Goal: Task Accomplishment & Management: Manage account settings

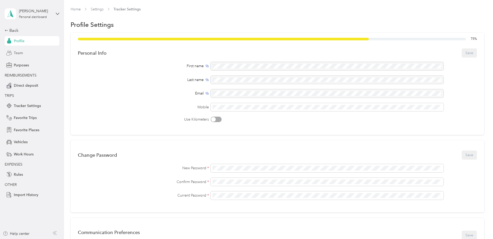
click at [24, 53] on div "Team" at bounding box center [32, 52] width 55 height 9
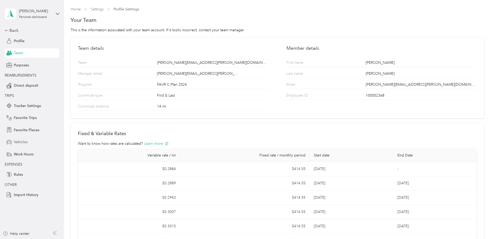
click at [28, 145] on div "Vehicles" at bounding box center [32, 142] width 55 height 9
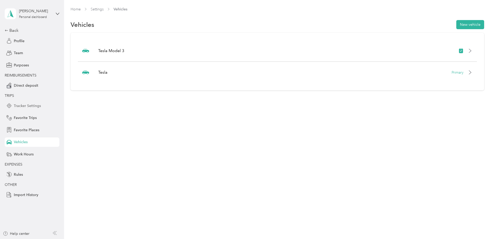
click at [35, 106] on span "Tracker Settings" at bounding box center [27, 105] width 27 height 5
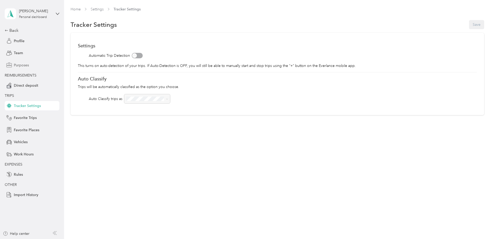
click at [22, 67] on span "Purposes" at bounding box center [21, 65] width 15 height 5
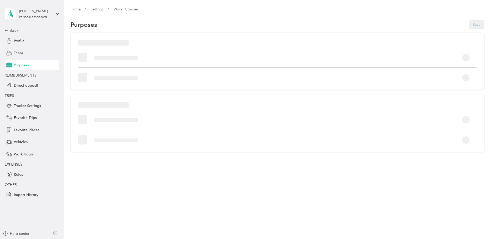
click at [20, 51] on span "Team" at bounding box center [18, 52] width 9 height 5
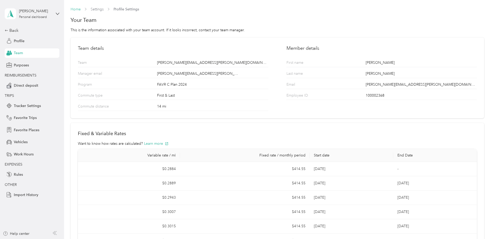
click at [78, 9] on link "Home" at bounding box center [76, 9] width 10 height 4
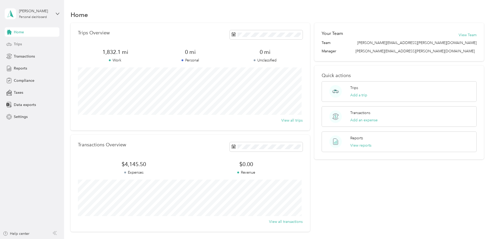
click at [41, 46] on div "Trips" at bounding box center [32, 44] width 55 height 9
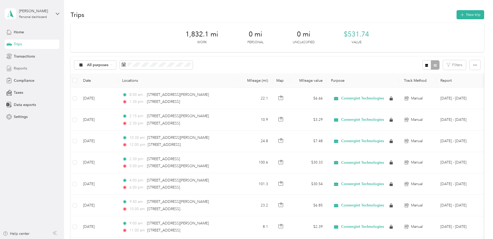
click at [20, 70] on span "Reports" at bounding box center [20, 68] width 13 height 5
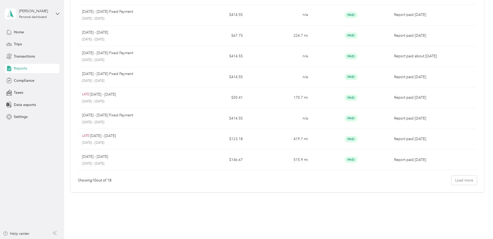
scroll to position [93, 0]
click at [461, 181] on button "Load more" at bounding box center [465, 179] width 26 height 9
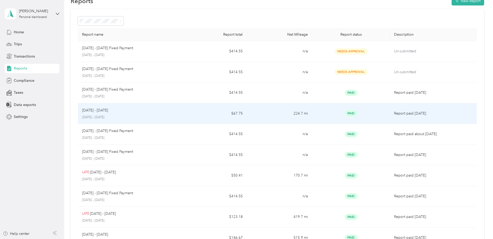
scroll to position [0, 0]
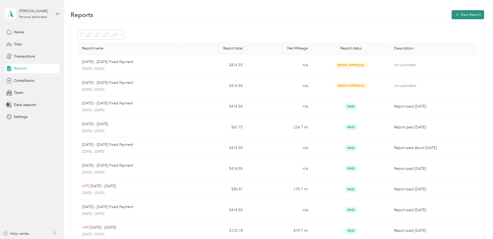
click at [464, 14] on button "New Report" at bounding box center [468, 14] width 33 height 9
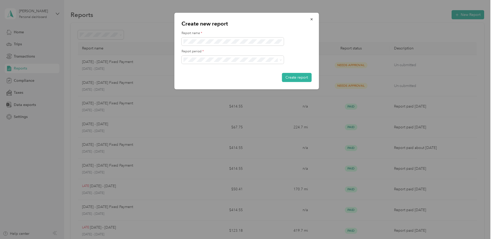
click at [305, 44] on div at bounding box center [247, 42] width 130 height 8
click at [283, 63] on span at bounding box center [233, 60] width 102 height 8
click at [280, 61] on icon at bounding box center [281, 60] width 2 height 2
click at [222, 97] on div "[DATE] - [DATE]" at bounding box center [232, 95] width 95 height 5
click at [229, 39] on span at bounding box center [233, 42] width 102 height 8
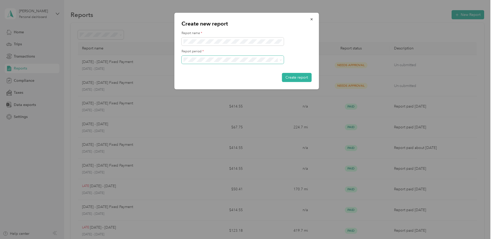
click at [264, 72] on form "Report name * Report period * Create report" at bounding box center [247, 56] width 130 height 51
click at [294, 59] on div at bounding box center [247, 60] width 130 height 8
click at [167, 239] on div "Create new report Report name * Report period * Create report" at bounding box center [245, 239] width 491 height 0
click at [182, 41] on span at bounding box center [233, 42] width 102 height 8
click at [300, 79] on button "Create report" at bounding box center [297, 77] width 30 height 9
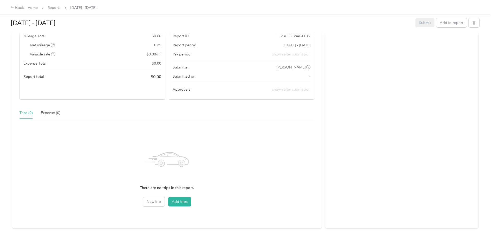
scroll to position [81, 0]
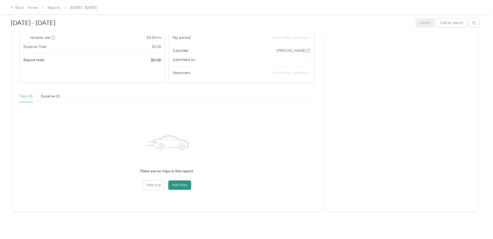
click at [182, 181] on button "Add trips" at bounding box center [179, 185] width 23 height 9
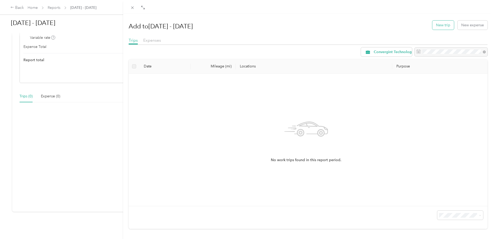
click at [439, 28] on button "New trip" at bounding box center [444, 25] width 22 height 9
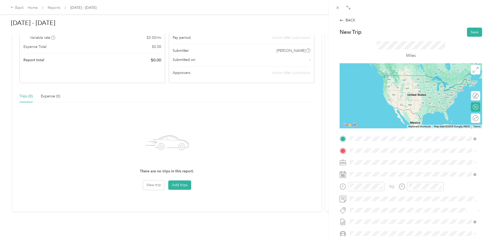
click at [378, 160] on span "[STREET_ADDRESS][PERSON_NAME][US_STATE]" at bounding box center [400, 157] width 81 height 5
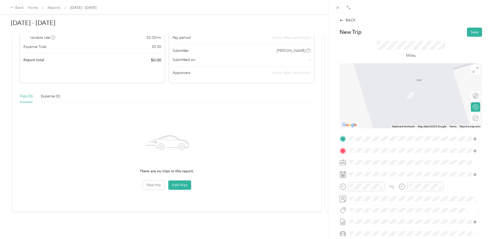
click at [414, 171] on span "[STREET_ADDRESS][PERSON_NAME][US_STATE]" at bounding box center [400, 169] width 81 height 5
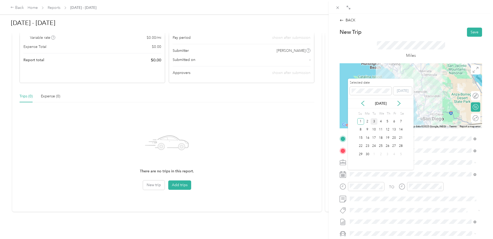
click at [375, 122] on div "3" at bounding box center [374, 121] width 7 height 7
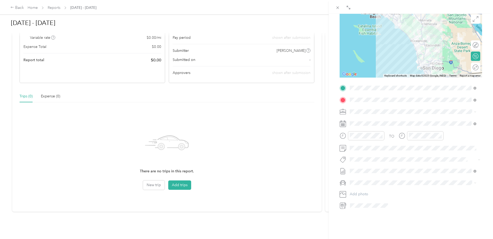
scroll to position [63, 0]
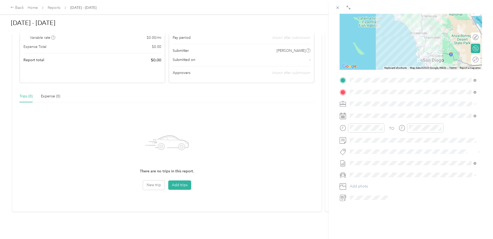
click at [379, 181] on div "Tesla Model 3" at bounding box center [413, 180] width 123 height 5
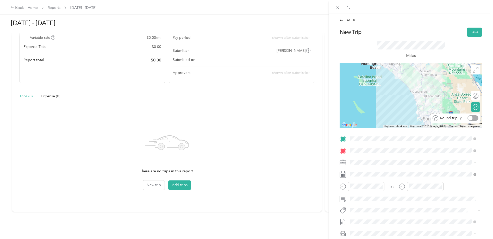
click at [471, 118] on div at bounding box center [473, 117] width 11 height 5
click at [474, 32] on button "Save" at bounding box center [474, 32] width 15 height 9
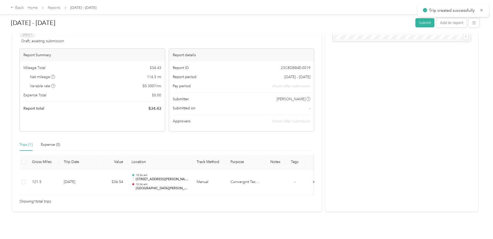
scroll to position [36, 0]
click at [448, 21] on button "Add to report" at bounding box center [451, 22] width 30 height 9
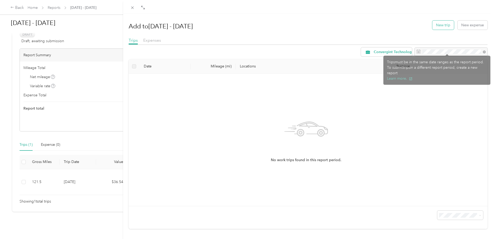
click at [442, 24] on button "New trip" at bounding box center [444, 25] width 22 height 9
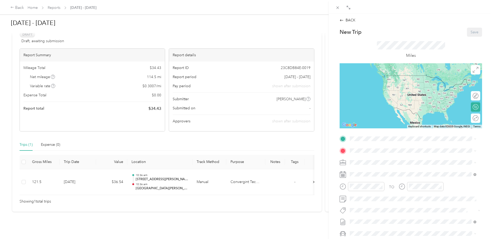
click at [400, 33] on div "New Trip Save" at bounding box center [411, 32] width 143 height 9
click at [432, 40] on div "Miles" at bounding box center [411, 50] width 143 height 27
click at [356, 143] on div "TO Add photo" at bounding box center [411, 198] width 143 height 126
click at [423, 26] on div "BACK New Trip Save This trip cannot be edited because it is either under review…" at bounding box center [410, 138] width 153 height 243
click at [484, 186] on div "BACK New Trip Save This trip cannot be edited because it is either under review…" at bounding box center [411, 133] width 164 height 239
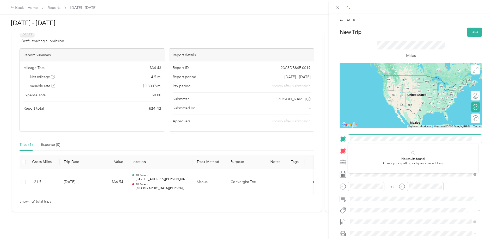
drag, startPoint x: 472, startPoint y: 139, endPoint x: 325, endPoint y: 139, distance: 146.7
click at [325, 139] on div "BACK New Trip Save This trip cannot be edited because it is either under review…" at bounding box center [246, 119] width 493 height 239
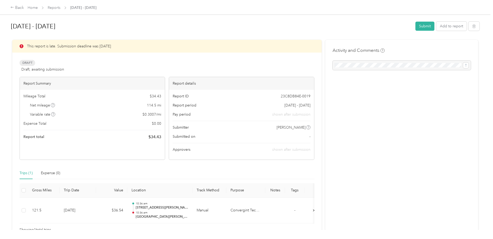
click at [394, 126] on div "Activity and Comments" at bounding box center [401, 140] width 153 height 201
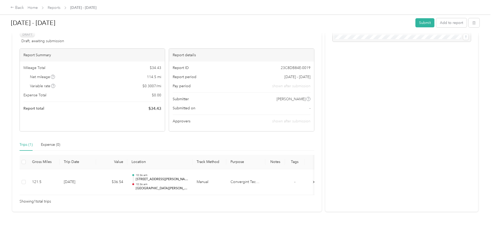
scroll to position [36, 0]
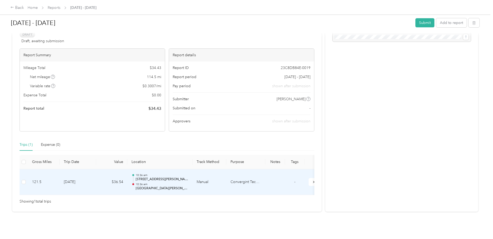
click at [224, 178] on td "Manual" at bounding box center [210, 182] width 34 height 26
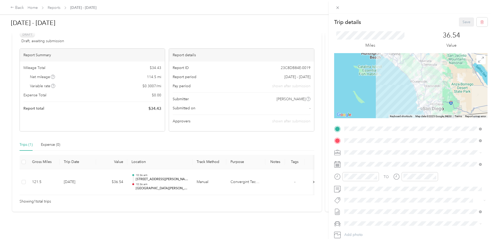
click at [414, 16] on div "Trip details Save This trip cannot be edited because it is either under review,…" at bounding box center [411, 133] width 164 height 239
click at [336, 7] on icon at bounding box center [338, 7] width 4 height 4
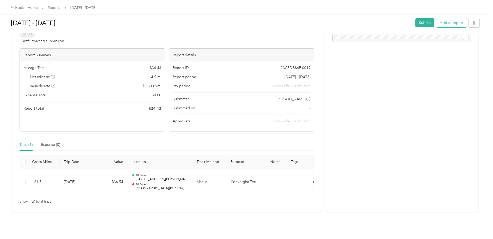
click at [453, 21] on button "Add to report" at bounding box center [451, 22] width 30 height 9
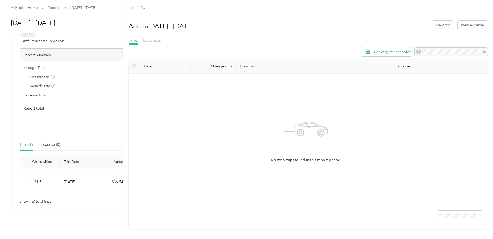
click at [97, 22] on div "Add to [DATE] - [DATE] New trip New expense Trips Expenses Convergint Technolog…" at bounding box center [246, 119] width 493 height 239
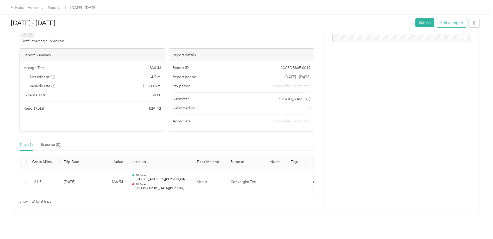
click at [457, 22] on button "Add to report" at bounding box center [451, 22] width 30 height 9
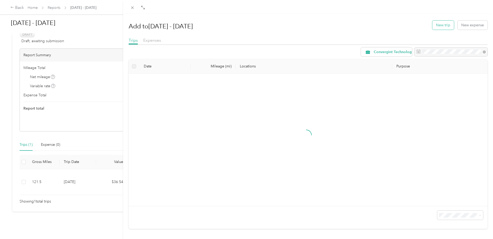
click at [444, 26] on button "New trip" at bounding box center [444, 25] width 22 height 9
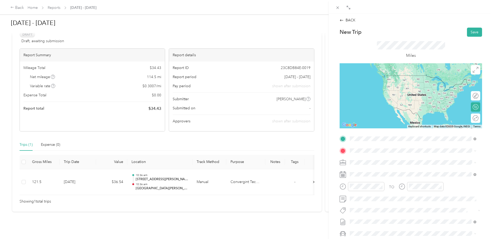
click at [392, 159] on span "[STREET_ADDRESS][US_STATE]" at bounding box center [386, 157] width 52 height 5
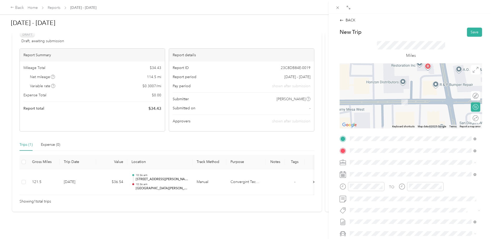
click at [383, 169] on span "[STREET_ADDRESS][US_STATE]" at bounding box center [386, 169] width 52 height 5
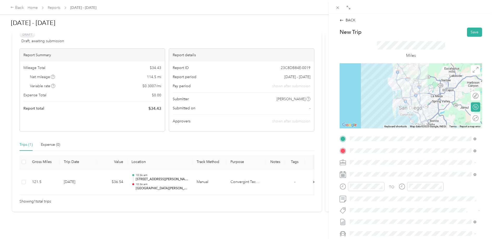
click at [471, 121] on div "Round trip" at bounding box center [475, 118] width 9 height 9
click at [470, 118] on div at bounding box center [473, 117] width 11 height 5
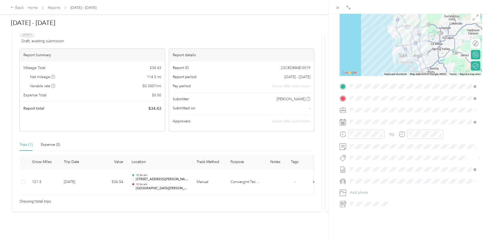
scroll to position [56, 0]
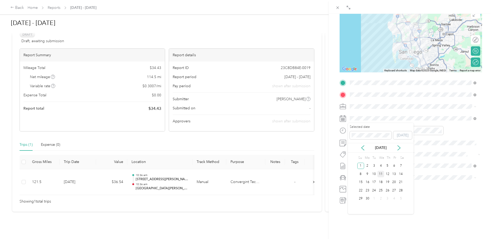
click at [381, 175] on div "11" at bounding box center [381, 174] width 7 height 7
click at [367, 187] on span "Tesla Model 3" at bounding box center [363, 187] width 23 height 4
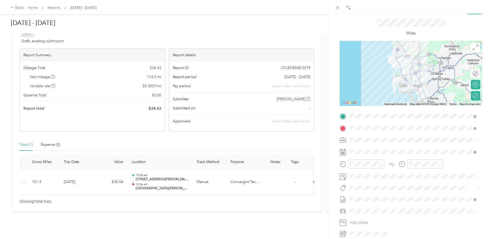
scroll to position [0, 0]
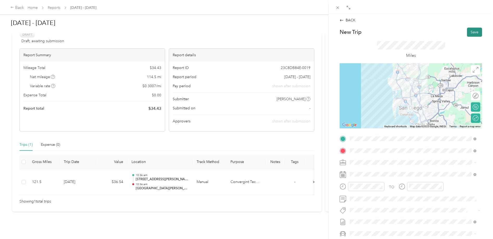
click at [468, 29] on button "Save" at bounding box center [474, 32] width 15 height 9
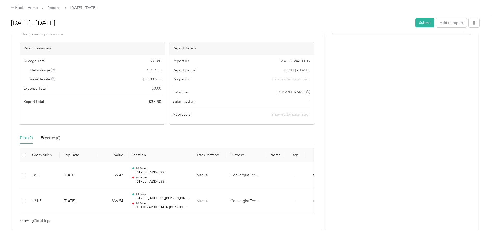
scroll to position [41, 0]
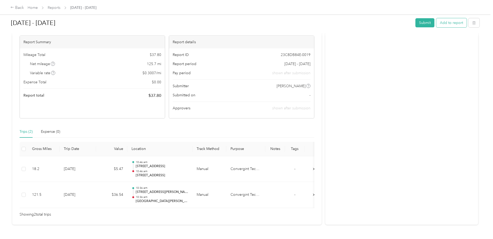
click at [451, 23] on button "Add to report" at bounding box center [451, 22] width 30 height 9
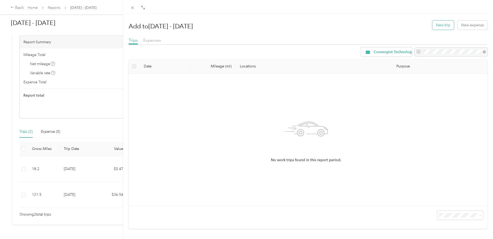
click at [445, 27] on button "New trip" at bounding box center [444, 25] width 22 height 9
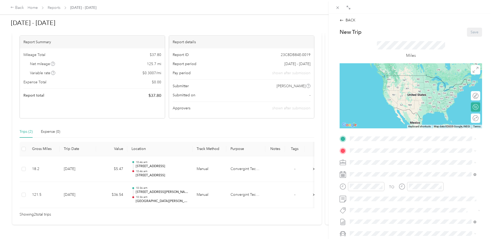
click at [418, 31] on div "New Trip Save" at bounding box center [411, 32] width 143 height 9
click at [383, 239] on div "Drag to resize Click to close BACK New Trip Save This trip cannot be edited bec…" at bounding box center [245, 239] width 491 height 0
drag, startPoint x: 299, startPoint y: 210, endPoint x: 330, endPoint y: 209, distance: 31.0
click at [330, 209] on div "BACK New Trip Save This trip cannot be edited because it is either under review…" at bounding box center [246, 119] width 493 height 239
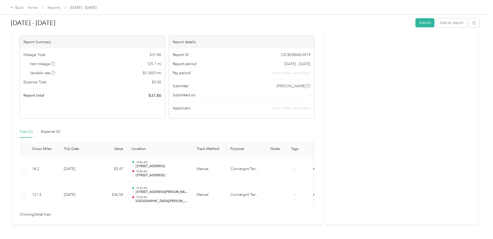
click at [301, 217] on div "Showing 2 total trips" at bounding box center [167, 215] width 295 height 6
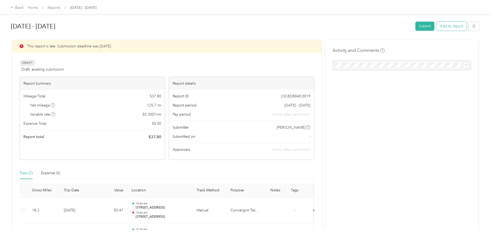
click at [456, 28] on button "Add to report" at bounding box center [451, 26] width 30 height 9
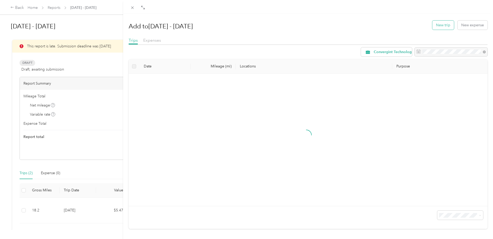
click at [436, 28] on button "New trip" at bounding box center [444, 25] width 22 height 9
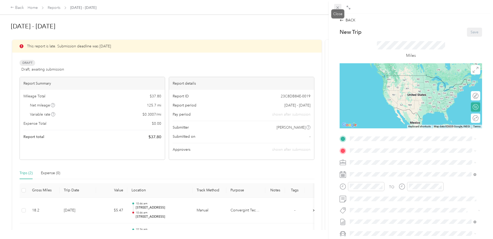
click at [340, 8] on icon at bounding box center [338, 7] width 4 height 4
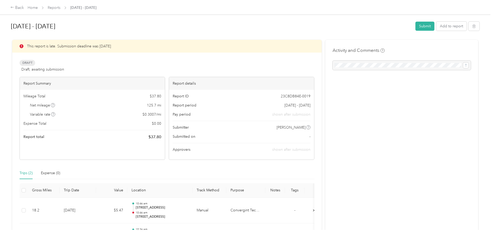
scroll to position [62, 0]
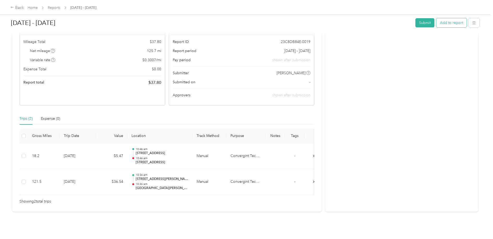
click at [452, 25] on button "Add to report" at bounding box center [451, 22] width 30 height 9
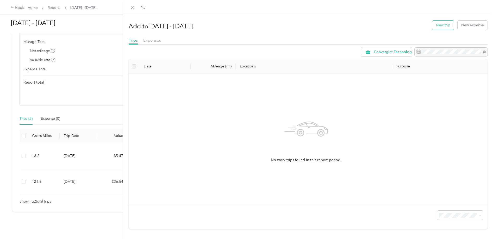
click at [433, 26] on button "New trip" at bounding box center [444, 25] width 22 height 9
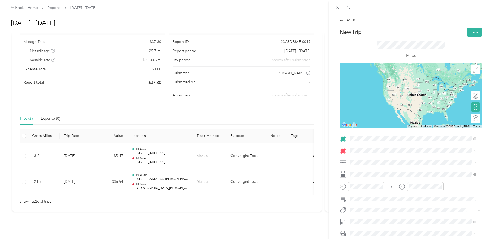
click at [447, 162] on div "[STREET_ADDRESS][US_STATE]" at bounding box center [413, 158] width 123 height 7
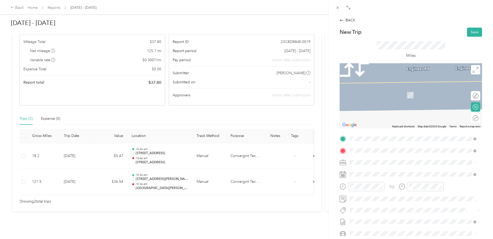
click at [412, 172] on span "[STREET_ADDRESS][US_STATE]" at bounding box center [386, 169] width 52 height 5
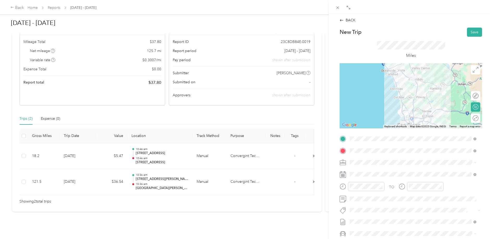
click at [474, 121] on div "Round trip" at bounding box center [475, 118] width 9 height 9
click at [468, 118] on div at bounding box center [470, 118] width 5 height 5
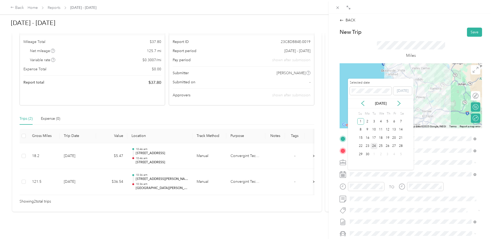
click at [373, 146] on div "24" at bounding box center [374, 146] width 7 height 7
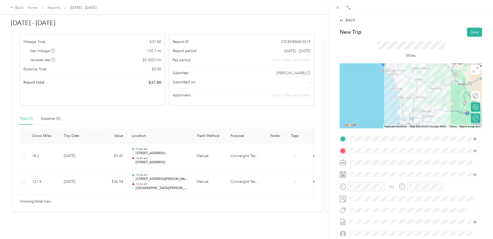
scroll to position [63, 0]
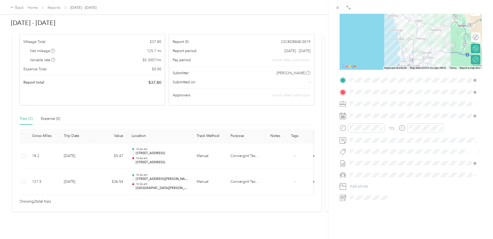
click at [373, 181] on span "Tesla Model 3" at bounding box center [363, 180] width 23 height 4
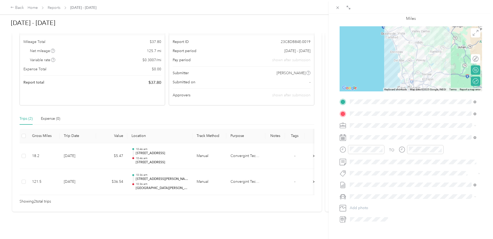
scroll to position [0, 0]
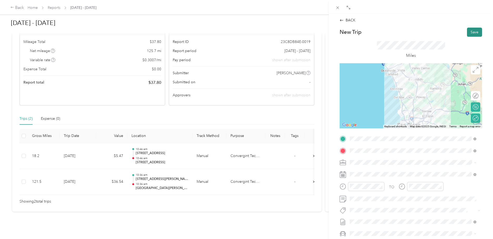
click at [473, 35] on button "Save" at bounding box center [474, 32] width 15 height 9
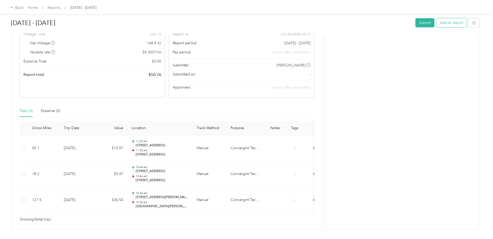
click at [452, 24] on button "Add to report" at bounding box center [451, 22] width 30 height 9
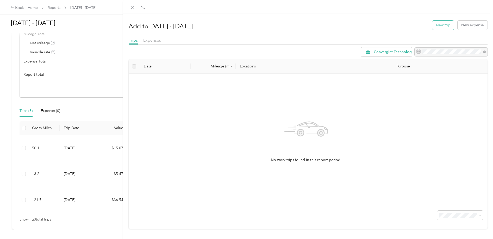
click at [446, 27] on button "New trip" at bounding box center [444, 25] width 22 height 9
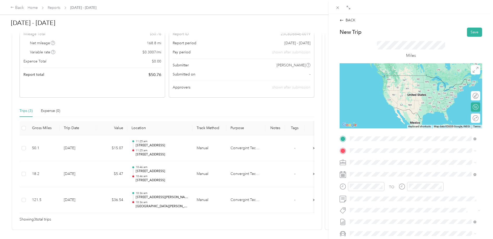
click at [406, 160] on span "[STREET_ADDRESS][US_STATE]" at bounding box center [386, 157] width 52 height 5
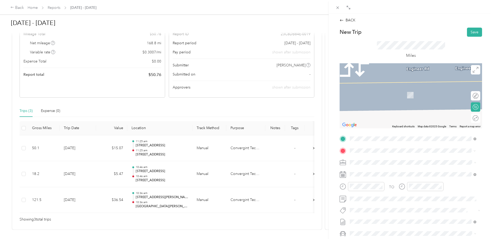
click at [372, 171] on span "[STREET_ADDRESS][US_STATE]" at bounding box center [386, 169] width 52 height 5
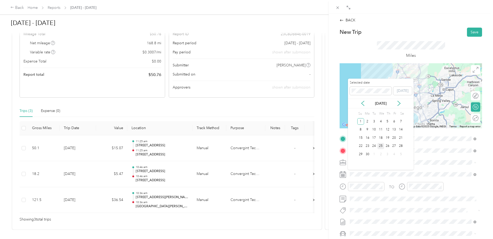
click at [381, 146] on div "25" at bounding box center [381, 146] width 7 height 7
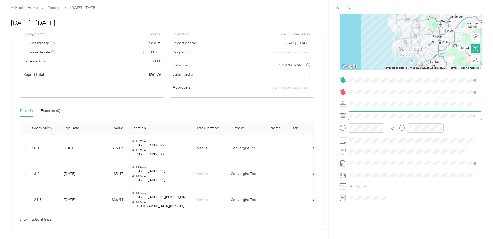
scroll to position [63, 0]
click at [377, 181] on div "Tesla Model 3" at bounding box center [413, 180] width 123 height 5
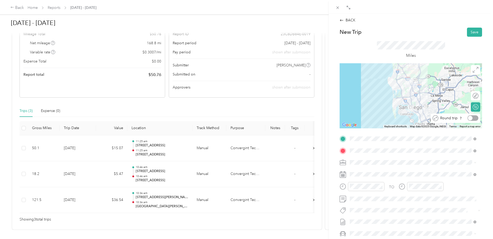
click at [469, 119] on div at bounding box center [470, 118] width 5 height 5
click at [474, 33] on button "Save" at bounding box center [474, 32] width 15 height 9
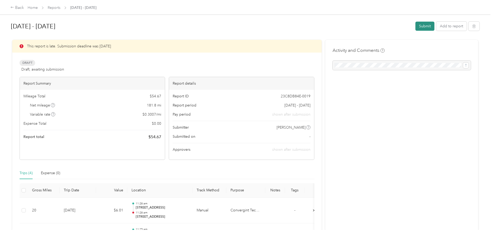
click at [421, 29] on button "Submit" at bounding box center [425, 26] width 19 height 9
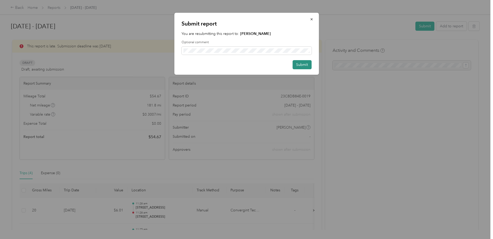
click at [306, 66] on button "Submit" at bounding box center [302, 64] width 19 height 9
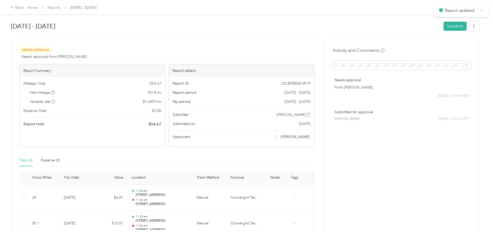
click at [482, 10] on icon at bounding box center [482, 10] width 4 height 5
click at [53, 7] on link "Reports" at bounding box center [54, 7] width 13 height 4
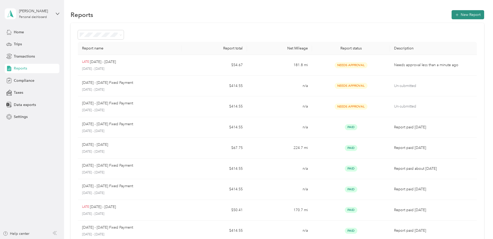
click at [464, 16] on button "New Report" at bounding box center [468, 14] width 33 height 9
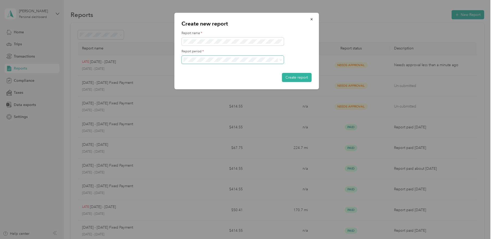
click at [233, 57] on span at bounding box center [233, 60] width 102 height 8
click at [250, 88] on div "[DATE] - [DATE]" at bounding box center [232, 86] width 95 height 5
click at [306, 80] on button "Create report" at bounding box center [297, 77] width 30 height 9
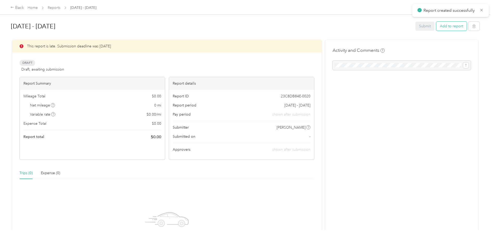
click at [456, 25] on button "Add to report" at bounding box center [451, 26] width 30 height 9
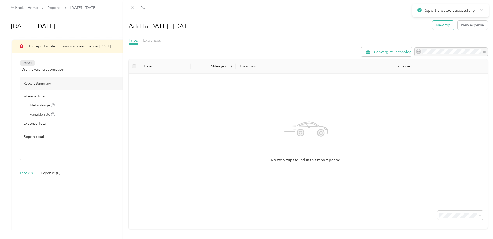
click at [438, 28] on button "New trip" at bounding box center [444, 25] width 22 height 9
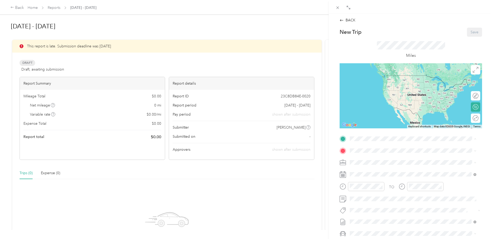
click at [399, 29] on div "New Trip Save" at bounding box center [411, 32] width 143 height 9
click at [484, 182] on div "BACK New Trip Save This trip cannot be edited because it is either under review…" at bounding box center [411, 133] width 164 height 239
click at [415, 159] on span "[STREET_ADDRESS][PERSON_NAME][US_STATE]" at bounding box center [400, 157] width 81 height 5
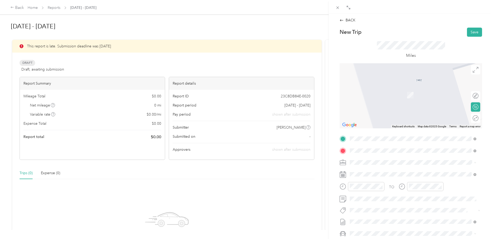
click at [412, 172] on span "[STREET_ADDRESS][US_STATE]" at bounding box center [386, 169] width 52 height 5
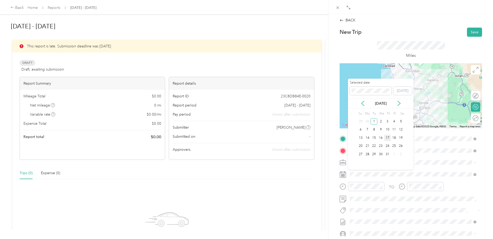
click at [390, 138] on div "17" at bounding box center [387, 138] width 7 height 7
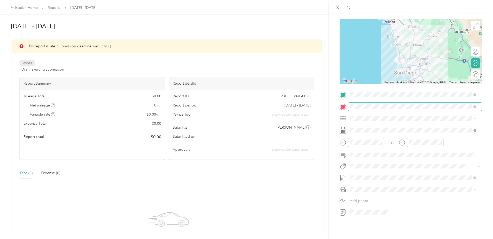
scroll to position [46, 0]
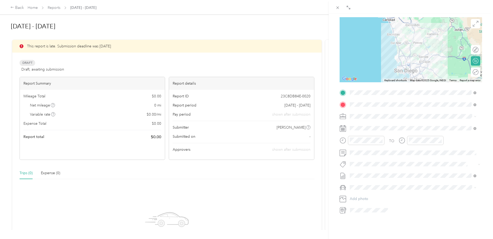
click at [382, 198] on li "Tesla Model 3" at bounding box center [413, 196] width 130 height 9
click at [471, 75] on div "Round trip" at bounding box center [475, 71] width 9 height 9
click at [468, 72] on div at bounding box center [470, 72] width 5 height 5
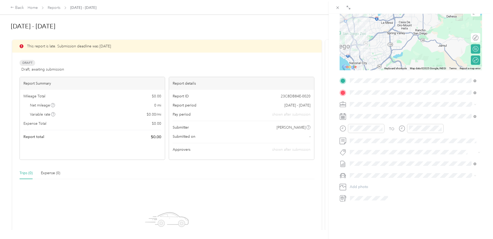
scroll to position [0, 0]
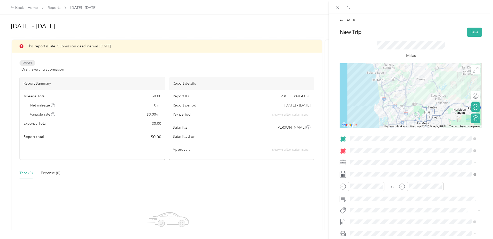
drag, startPoint x: 450, startPoint y: 107, endPoint x: 427, endPoint y: 88, distance: 29.6
click at [427, 88] on div at bounding box center [411, 95] width 143 height 65
click at [474, 34] on button "Save" at bounding box center [474, 32] width 15 height 9
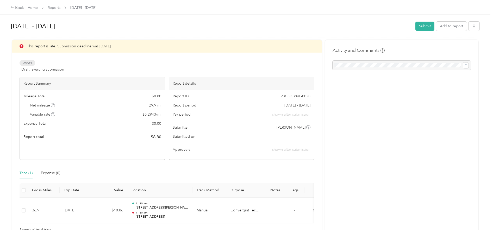
scroll to position [36, 0]
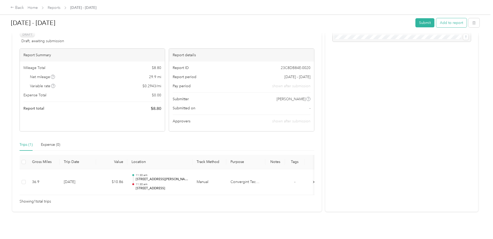
click at [452, 24] on button "Add to report" at bounding box center [451, 22] width 30 height 9
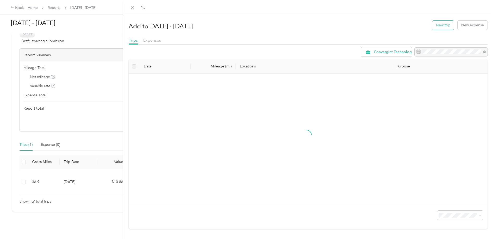
click at [445, 26] on button "New trip" at bounding box center [444, 25] width 22 height 9
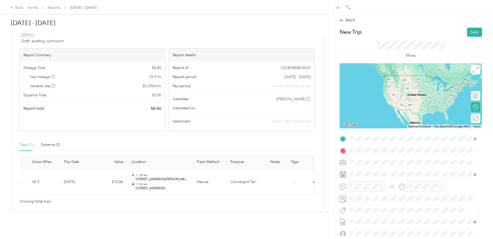
click at [443, 161] on div "[STREET_ADDRESS][PERSON_NAME][US_STATE]" at bounding box center [413, 158] width 123 height 7
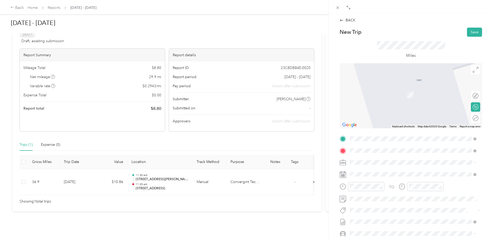
click at [428, 173] on div "[STREET_ADDRESS][US_STATE]" at bounding box center [413, 169] width 123 height 7
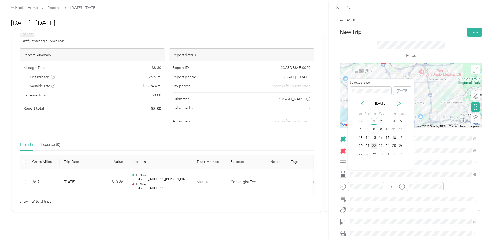
click at [375, 145] on div "22" at bounding box center [374, 146] width 7 height 7
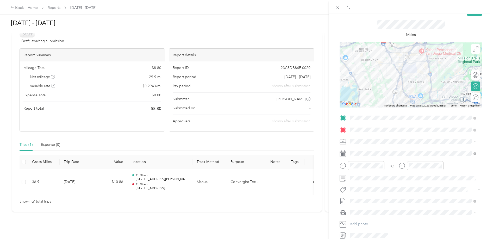
scroll to position [63, 0]
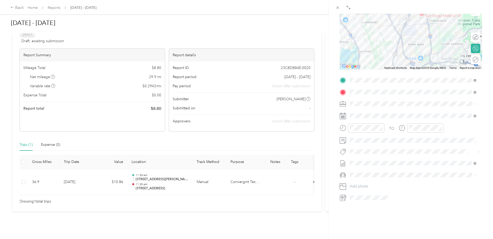
click at [379, 181] on div "Tesla Model 3" at bounding box center [413, 180] width 123 height 5
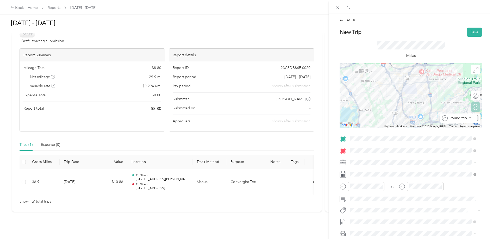
click at [477, 118] on div at bounding box center [478, 117] width 2 height 5
click at [470, 33] on button "Save" at bounding box center [474, 32] width 15 height 9
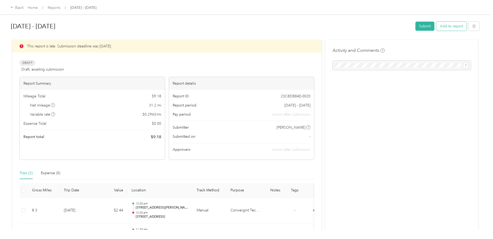
click at [446, 26] on button "Add to report" at bounding box center [451, 26] width 30 height 9
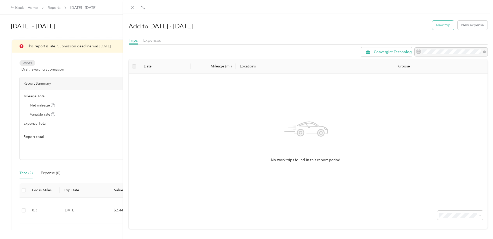
click at [444, 25] on button "New trip" at bounding box center [444, 25] width 22 height 9
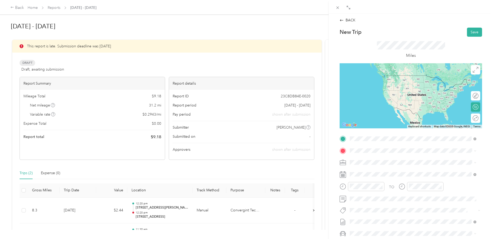
click at [389, 160] on span "[STREET_ADDRESS][PERSON_NAME][US_STATE]" at bounding box center [400, 157] width 81 height 5
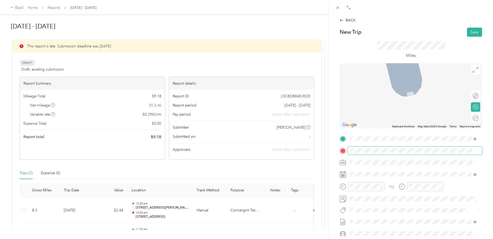
click at [396, 153] on span at bounding box center [415, 151] width 134 height 8
click at [400, 171] on span "[STREET_ADDRESS][US_STATE]" at bounding box center [386, 169] width 52 height 5
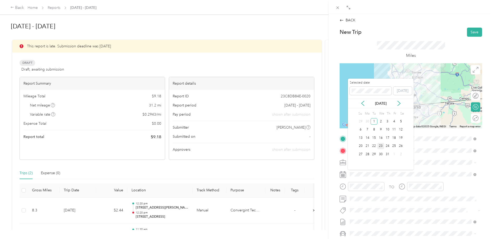
click at [379, 146] on div "23" at bounding box center [381, 146] width 7 height 7
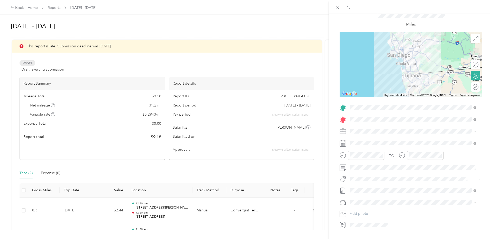
scroll to position [63, 0]
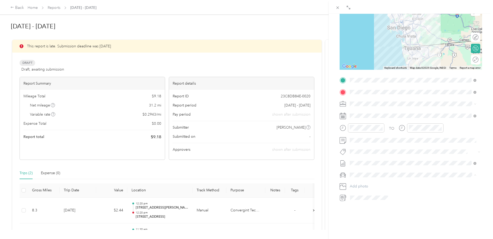
click at [379, 179] on div "Tesla Model 3" at bounding box center [413, 180] width 123 height 5
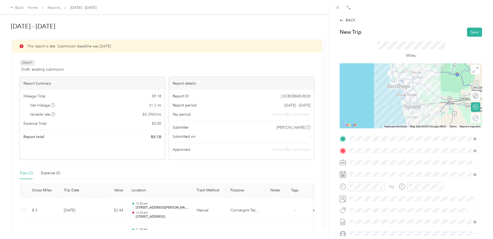
click at [408, 99] on div at bounding box center [411, 95] width 143 height 65
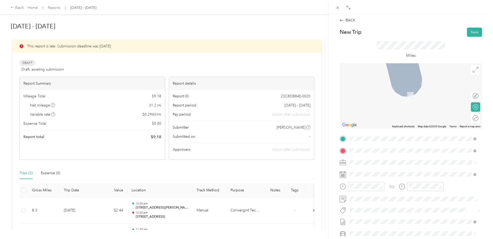
click at [390, 169] on ol "From search results Tijuana [GEOGRAPHIC_DATA][US_STATE], [GEOGRAPHIC_DATA]" at bounding box center [413, 167] width 130 height 24
click at [485, 133] on div "BACK New Trip Save This trip cannot be edited because it is either under review…" at bounding box center [411, 133] width 164 height 239
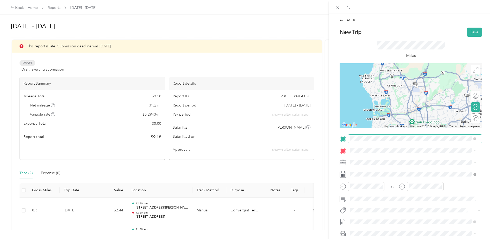
scroll to position [63, 0]
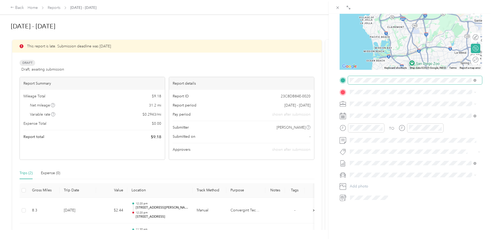
click at [471, 76] on span at bounding box center [415, 80] width 134 height 8
click at [444, 44] on div at bounding box center [411, 37] width 143 height 65
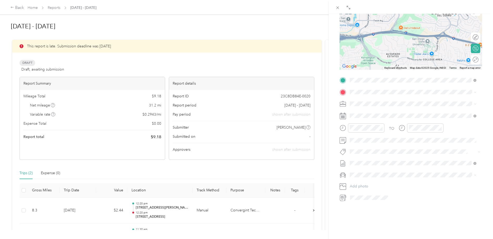
scroll to position [62, 0]
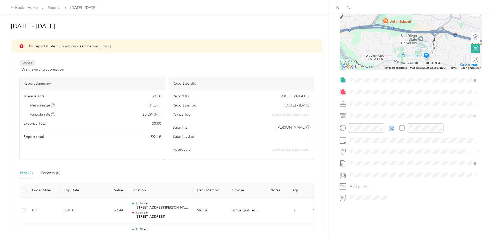
drag, startPoint x: 488, startPoint y: 60, endPoint x: 490, endPoint y: 116, distance: 55.5
click at [490, 117] on div "BACK New Trip Save This trip cannot be edited because it is either under review…" at bounding box center [411, 133] width 164 height 239
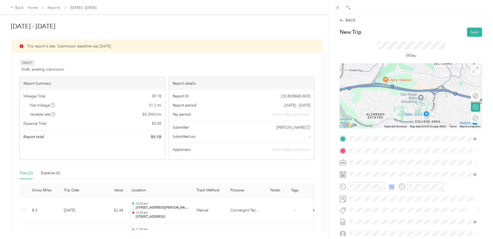
click at [471, 71] on span at bounding box center [475, 69] width 9 height 9
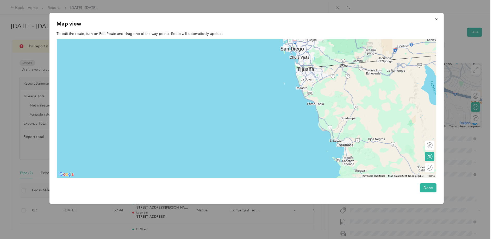
drag, startPoint x: 334, startPoint y: 164, endPoint x: 269, endPoint y: 58, distance: 123.4
click at [269, 58] on div at bounding box center [247, 108] width 380 height 139
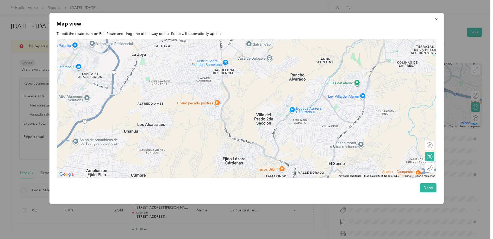
click at [218, 94] on div at bounding box center [247, 108] width 380 height 139
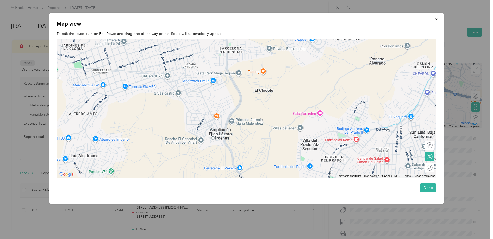
click at [216, 94] on div at bounding box center [247, 108] width 380 height 139
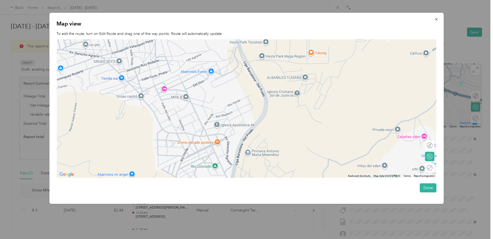
click at [251, 104] on div at bounding box center [247, 108] width 380 height 139
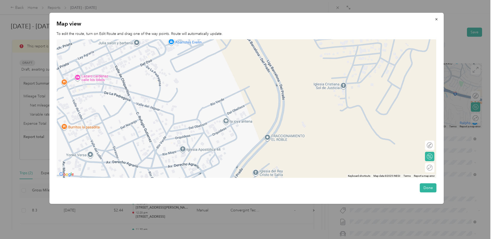
click at [254, 109] on div at bounding box center [247, 108] width 380 height 139
click at [439, 20] on icon "button" at bounding box center [437, 19] width 4 height 4
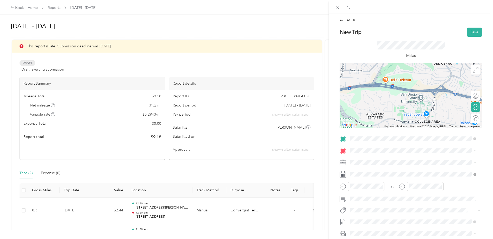
click at [427, 198] on div "[STREET_ADDRESS][US_STATE]" at bounding box center [413, 194] width 123 height 7
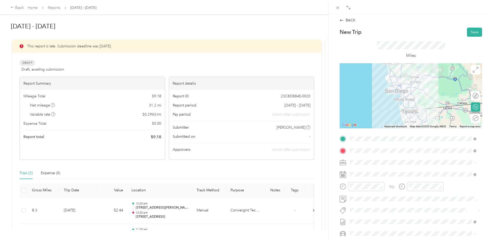
click at [391, 172] on span "[STREET_ADDRESS][US_STATE]" at bounding box center [386, 169] width 52 height 5
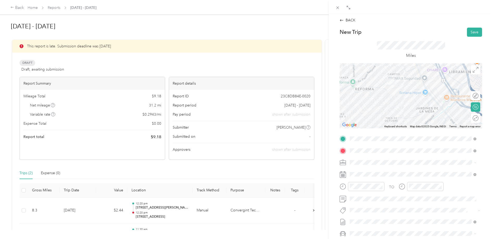
drag, startPoint x: 409, startPoint y: 89, endPoint x: 411, endPoint y: 109, distance: 20.2
click at [411, 109] on div at bounding box center [411, 95] width 143 height 65
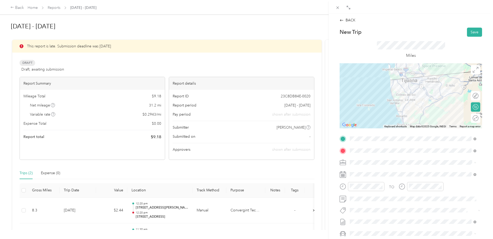
scroll to position [0, 0]
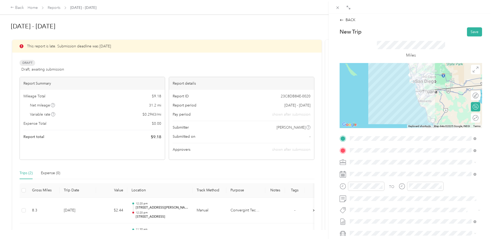
click at [419, 83] on div at bounding box center [411, 95] width 143 height 65
click at [419, 81] on div at bounding box center [411, 95] width 143 height 65
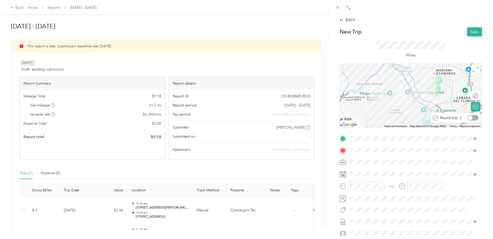
click at [473, 117] on div at bounding box center [473, 117] width 11 height 5
click at [469, 32] on button "Save" at bounding box center [474, 31] width 15 height 9
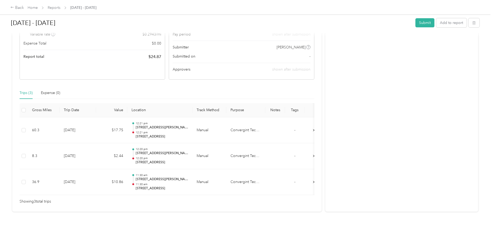
scroll to position [88, 0]
click at [458, 24] on button "Add to report" at bounding box center [451, 22] width 30 height 9
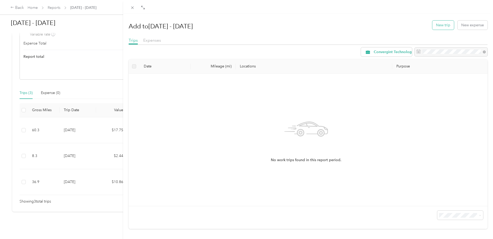
click at [443, 25] on button "New trip" at bounding box center [444, 25] width 22 height 9
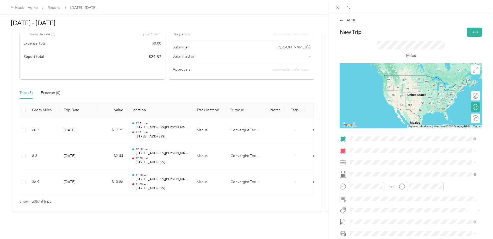
click at [386, 159] on span "[STREET_ADDRESS][PERSON_NAME][US_STATE]" at bounding box center [400, 157] width 81 height 5
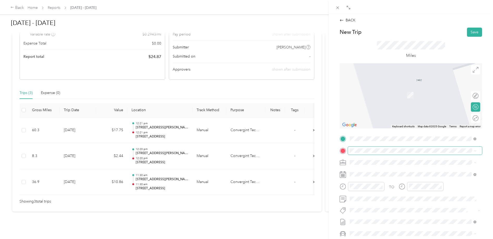
click at [381, 153] on span at bounding box center [415, 151] width 134 height 8
click at [487, 144] on div "BACK New Trip Save This trip cannot be edited because it is either under review…" at bounding box center [411, 133] width 164 height 239
click at [377, 172] on span "[STREET_ADDRESS][US_STATE]" at bounding box center [386, 169] width 52 height 5
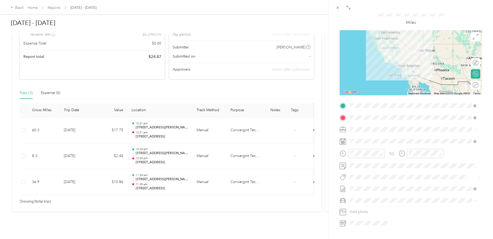
scroll to position [63, 0]
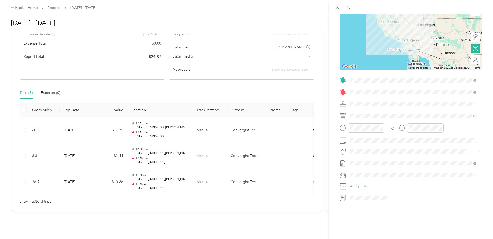
click at [379, 181] on div "Tesla Model 3" at bounding box center [413, 180] width 123 height 5
click at [374, 114] on span at bounding box center [415, 116] width 134 height 8
click at [390, 184] on div "24" at bounding box center [387, 184] width 7 height 7
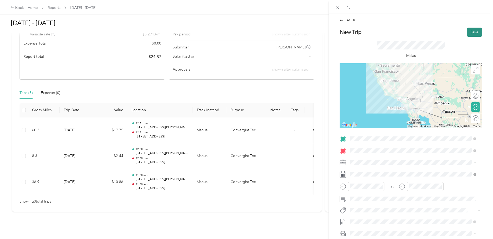
click at [474, 31] on button "Save" at bounding box center [474, 32] width 15 height 9
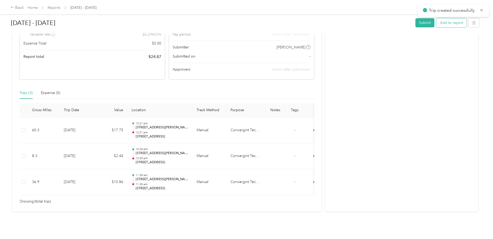
click at [446, 24] on button "Add to report" at bounding box center [451, 22] width 30 height 9
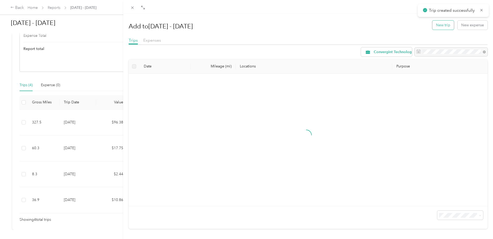
click at [445, 27] on button "New trip" at bounding box center [444, 25] width 22 height 9
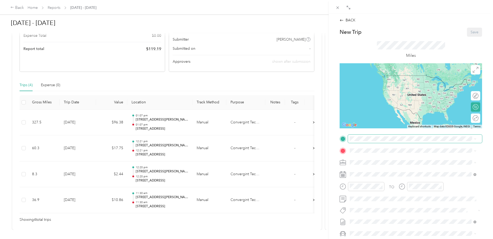
click at [390, 143] on span at bounding box center [415, 139] width 134 height 8
click at [401, 159] on span "[STREET_ADDRESS][US_STATE]" at bounding box center [386, 157] width 52 height 5
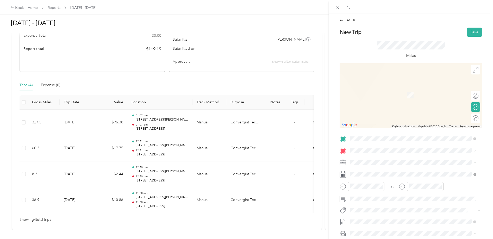
click at [384, 183] on span "[STREET_ADDRESS][US_STATE]" at bounding box center [386, 180] width 52 height 5
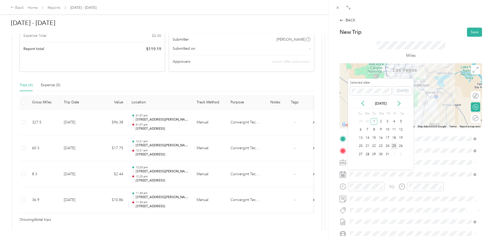
click at [394, 147] on div "25" at bounding box center [394, 146] width 7 height 7
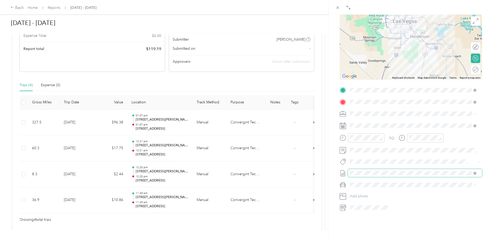
scroll to position [53, 0]
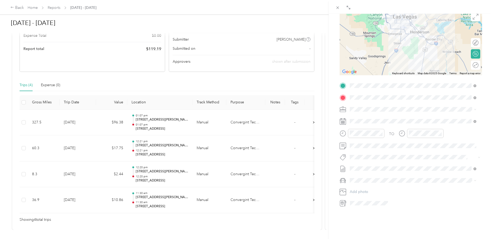
click at [380, 190] on div "Tesla Model 3" at bounding box center [413, 189] width 123 height 5
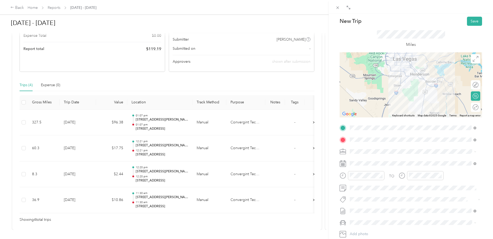
scroll to position [0, 0]
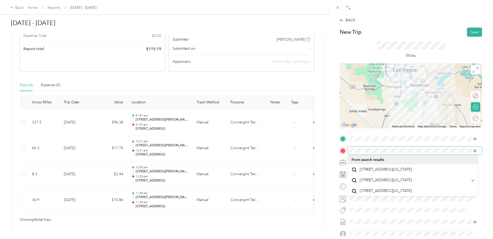
click at [481, 155] on form "New Trip Save This trip cannot be edited because it is either under review, app…" at bounding box center [410, 144] width 153 height 233
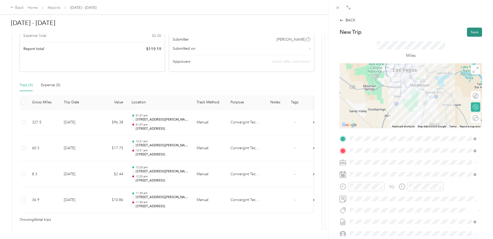
click at [472, 33] on button "Save" at bounding box center [474, 32] width 15 height 9
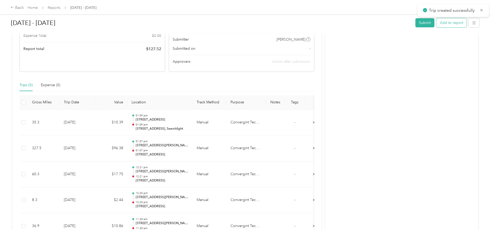
click at [454, 24] on button "Add to report" at bounding box center [451, 22] width 30 height 9
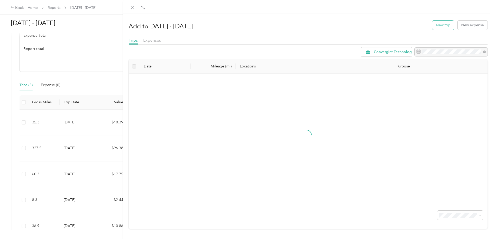
click at [440, 24] on button "New trip" at bounding box center [444, 25] width 22 height 9
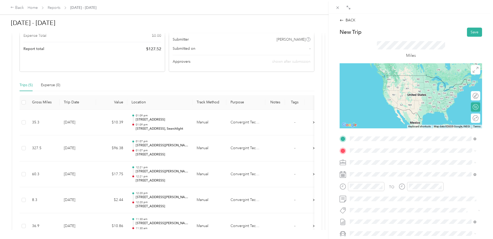
click at [408, 160] on span "[STREET_ADDRESS][US_STATE]" at bounding box center [386, 157] width 52 height 5
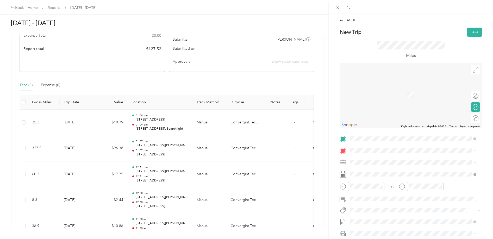
click at [391, 182] on span "[STREET_ADDRESS][PERSON_NAME][US_STATE]" at bounding box center [400, 179] width 81 height 5
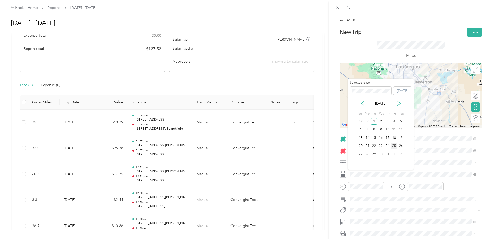
click at [395, 145] on div "25" at bounding box center [394, 146] width 7 height 7
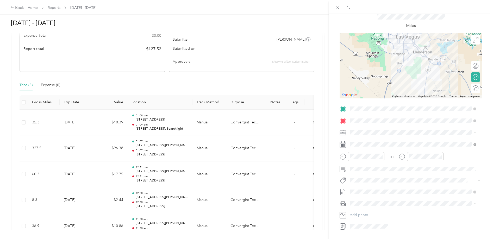
scroll to position [63, 0]
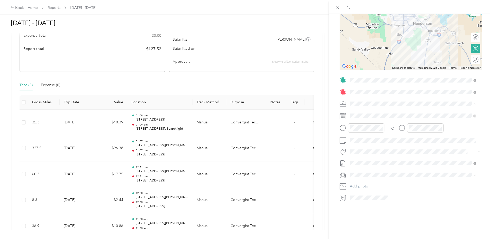
click at [384, 181] on div "Tesla Model 3" at bounding box center [413, 180] width 123 height 5
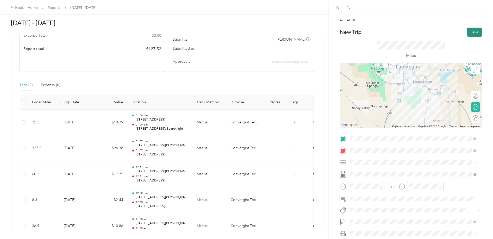
click at [469, 31] on button "Save" at bounding box center [474, 32] width 15 height 9
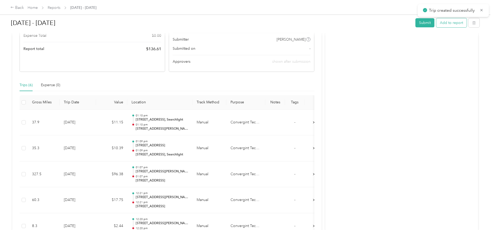
click at [453, 24] on button "Add to report" at bounding box center [451, 22] width 30 height 9
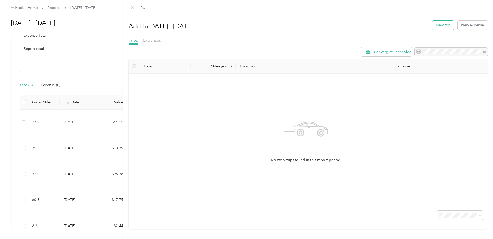
click at [441, 24] on button "New trip" at bounding box center [444, 25] width 22 height 9
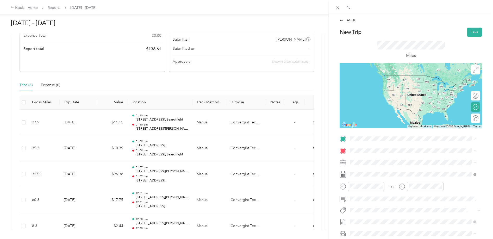
click at [402, 171] on span "[STREET_ADDRESS][PERSON_NAME][US_STATE]" at bounding box center [400, 168] width 81 height 5
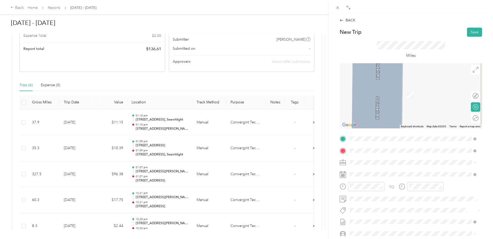
click at [392, 172] on span "[STREET_ADDRESS][PERSON_NAME][US_STATE]" at bounding box center [400, 169] width 81 height 5
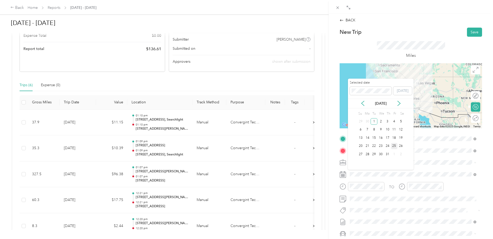
click at [394, 145] on div "25" at bounding box center [394, 146] width 7 height 7
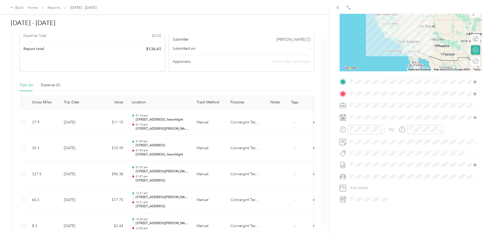
scroll to position [63, 0]
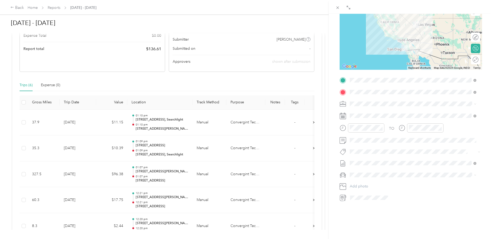
click at [376, 180] on div "Tesla Model 3" at bounding box center [413, 179] width 123 height 5
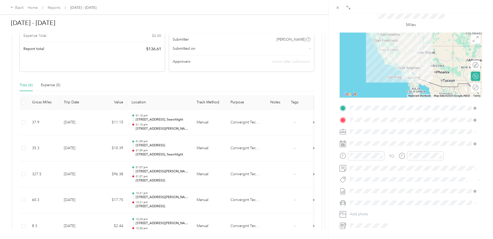
scroll to position [0, 0]
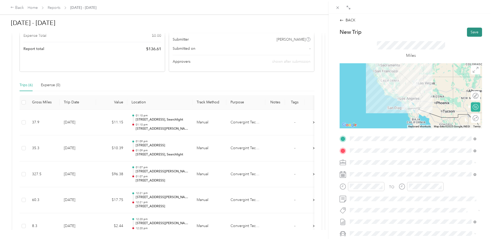
click at [474, 32] on button "Save" at bounding box center [474, 32] width 15 height 9
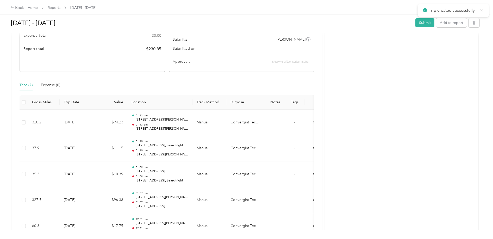
click at [480, 10] on icon at bounding box center [482, 10] width 4 height 5
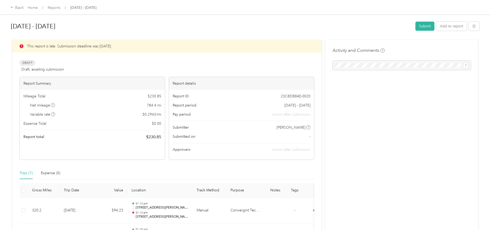
click at [236, 110] on div "Report ID 23C8DB84E-0020 Report period [DATE] - [DATE] Pay period shown after s…" at bounding box center [241, 125] width 145 height 70
click at [447, 25] on button "Add to report" at bounding box center [451, 26] width 30 height 9
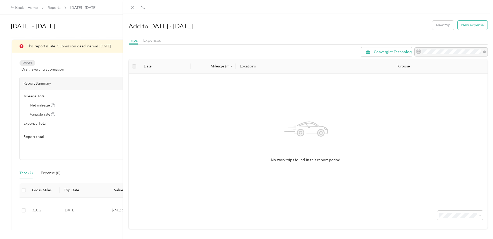
click at [474, 22] on button "New expense" at bounding box center [473, 25] width 30 height 9
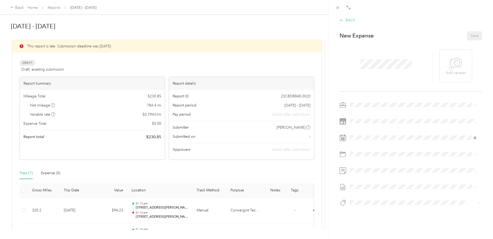
click at [341, 22] on icon at bounding box center [342, 20] width 4 height 4
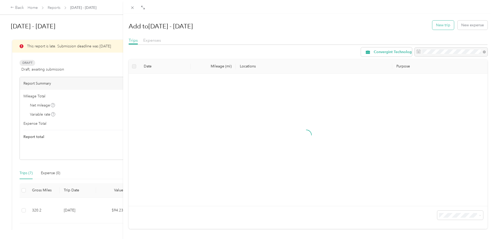
click at [441, 28] on button "New trip" at bounding box center [444, 25] width 22 height 9
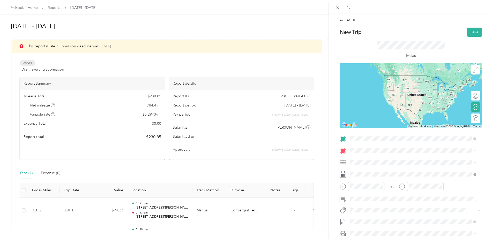
click at [408, 160] on span "[STREET_ADDRESS][PERSON_NAME][US_STATE]" at bounding box center [400, 157] width 81 height 5
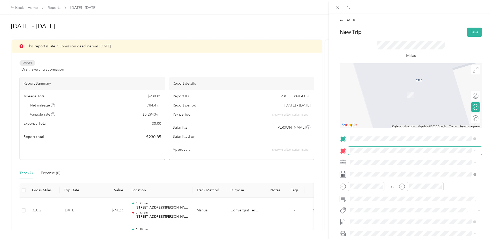
click at [412, 147] on span at bounding box center [415, 151] width 134 height 8
click at [401, 171] on span "[STREET_ADDRESS][US_STATE]" at bounding box center [386, 168] width 52 height 5
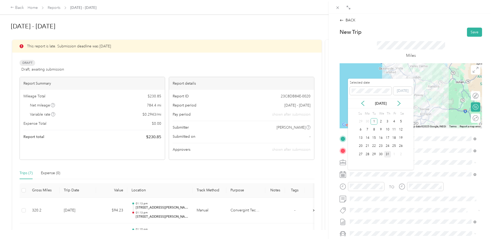
click at [386, 155] on div "31" at bounding box center [387, 154] width 7 height 7
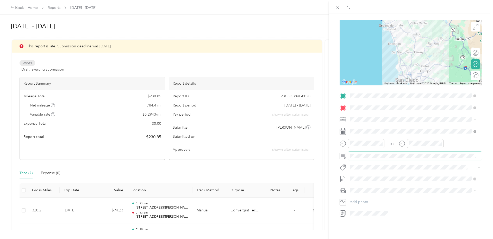
scroll to position [63, 0]
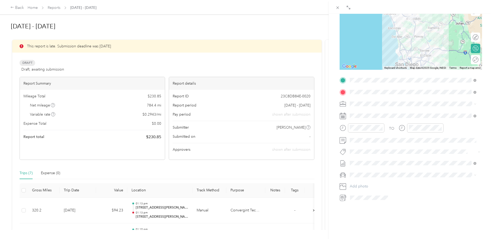
click at [374, 177] on li "Tesla Model 3" at bounding box center [413, 179] width 130 height 9
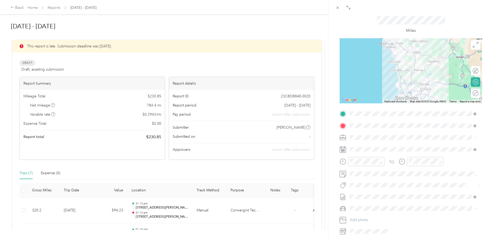
scroll to position [24, 0]
click at [489, 94] on div at bounding box center [489, 94] width 0 height 5
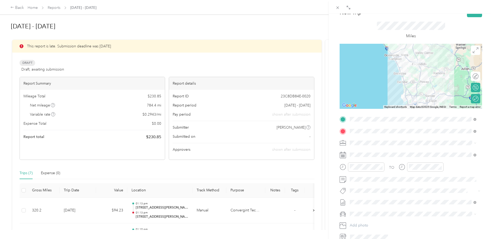
scroll to position [0, 0]
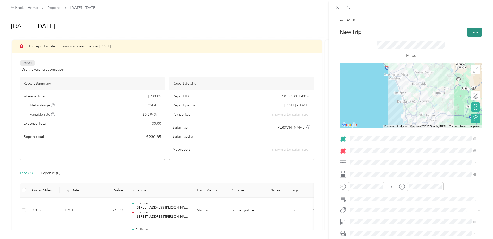
click at [472, 29] on button "Save" at bounding box center [474, 32] width 15 height 9
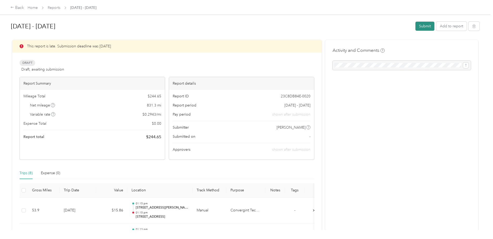
click at [419, 26] on button "Submit" at bounding box center [425, 26] width 19 height 9
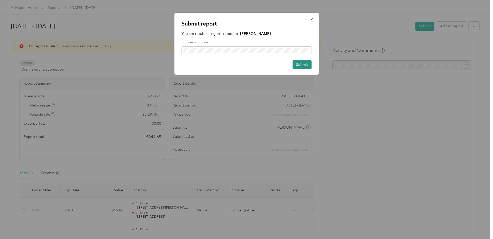
click at [307, 65] on button "Submit" at bounding box center [302, 64] width 19 height 9
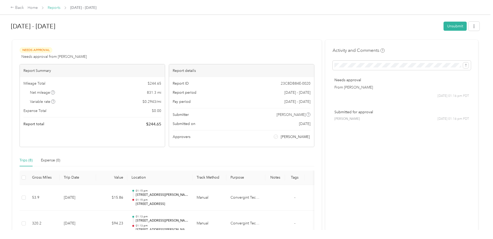
click at [55, 8] on link "Reports" at bounding box center [54, 7] width 13 height 4
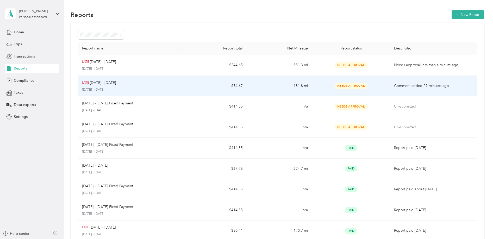
click at [424, 87] on p "Comment added 29 minutes ago" at bounding box center [433, 86] width 78 height 6
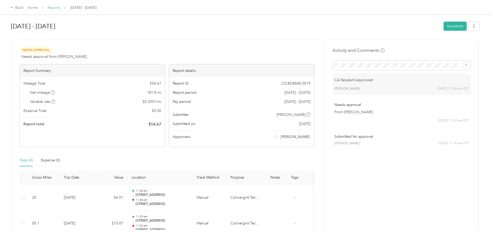
click at [55, 7] on link "Reports" at bounding box center [54, 7] width 13 height 4
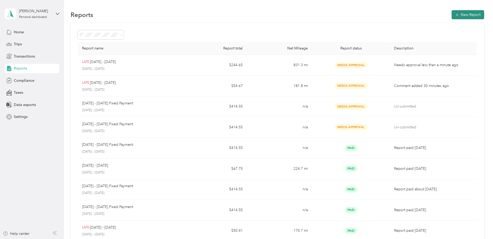
click at [463, 14] on button "New Report" at bounding box center [468, 14] width 33 height 9
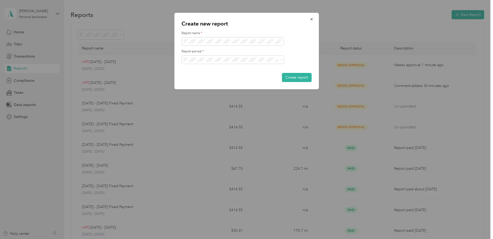
click at [218, 78] on div "[DATE] - [DATE]" at bounding box center [232, 77] width 95 height 5
click at [306, 77] on button "Create report" at bounding box center [297, 77] width 30 height 9
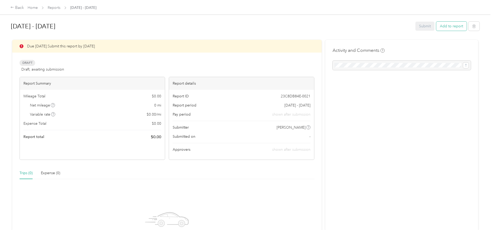
click at [457, 27] on button "Add to report" at bounding box center [451, 26] width 30 height 9
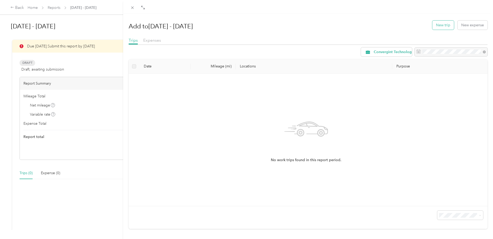
click at [436, 27] on button "New trip" at bounding box center [444, 25] width 22 height 9
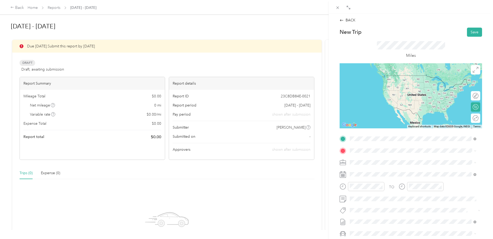
click at [426, 156] on span "[GEOGRAPHIC_DATA][US_STATE], [GEOGRAPHIC_DATA]" at bounding box center [408, 157] width 96 height 5
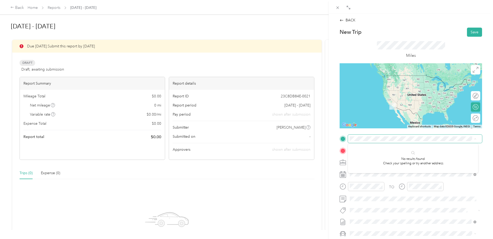
click at [324, 172] on div "BACK New Trip Save This trip cannot be edited because it is either under review…" at bounding box center [246, 119] width 493 height 239
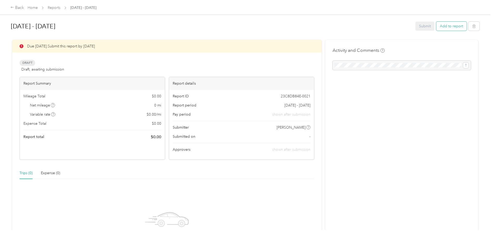
click at [444, 28] on button "Add to report" at bounding box center [451, 26] width 30 height 9
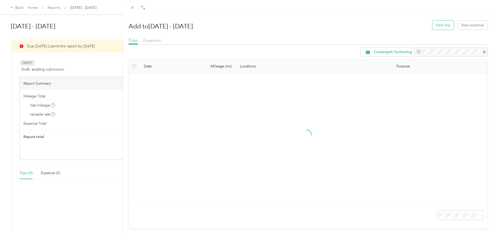
click at [435, 26] on button "New trip" at bounding box center [444, 25] width 22 height 9
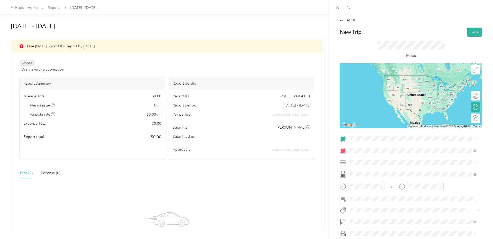
click at [394, 172] on span "[GEOGRAPHIC_DATA][US_STATE], [GEOGRAPHIC_DATA]" at bounding box center [408, 169] width 96 height 5
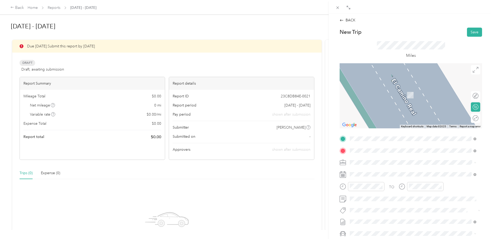
click at [393, 160] on span "[STREET_ADDRESS][PERSON_NAME][US_STATE]" at bounding box center [400, 157] width 81 height 5
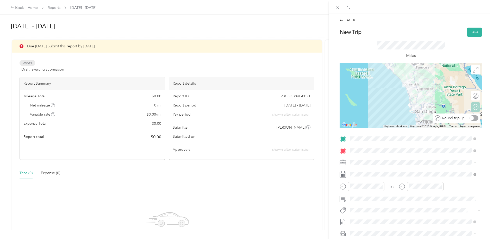
click at [472, 118] on div at bounding box center [474, 117] width 9 height 5
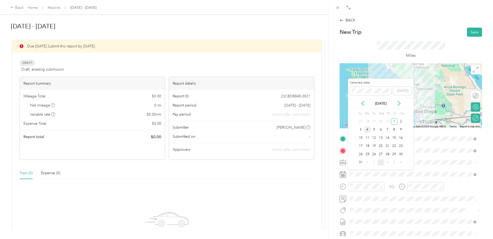
click at [368, 128] on div "4" at bounding box center [367, 130] width 7 height 7
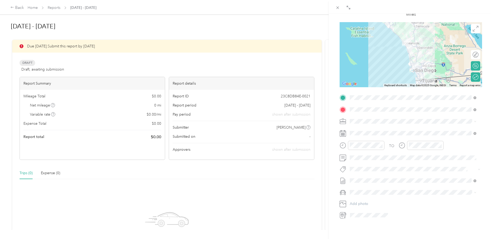
scroll to position [42, 0]
click at [371, 202] on li "Tesla Model 3" at bounding box center [413, 200] width 130 height 9
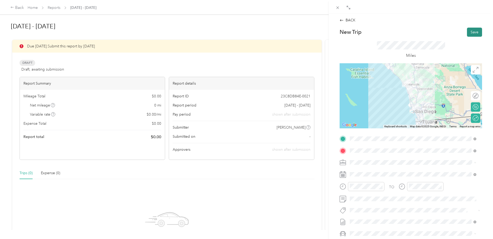
click at [471, 35] on button "Save" at bounding box center [474, 32] width 15 height 9
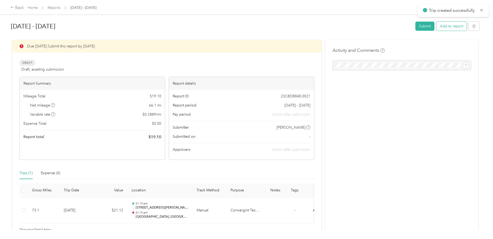
click at [454, 26] on button "Add to report" at bounding box center [451, 26] width 30 height 9
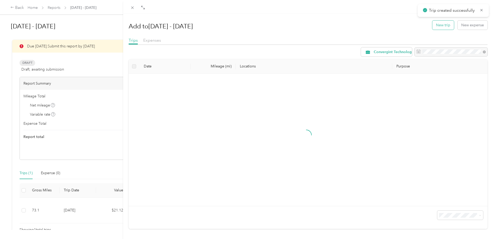
click at [436, 24] on button "New trip" at bounding box center [444, 25] width 22 height 9
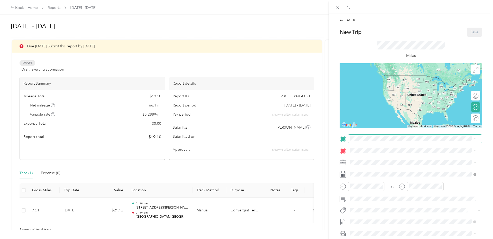
click at [373, 141] on span at bounding box center [415, 139] width 134 height 8
click at [384, 157] on span "[STREET_ADDRESS][PERSON_NAME][US_STATE]" at bounding box center [400, 157] width 81 height 5
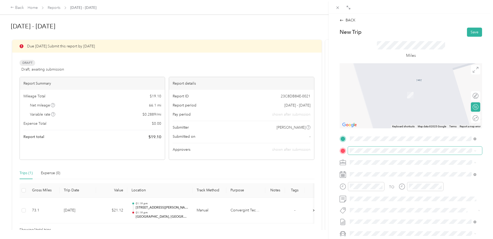
click at [374, 147] on span at bounding box center [415, 151] width 134 height 8
click at [393, 170] on span "[STREET_ADDRESS][PERSON_NAME][US_STATE]" at bounding box center [400, 169] width 81 height 5
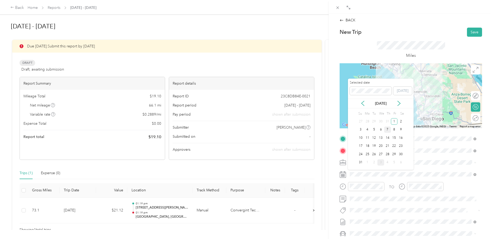
click at [386, 129] on div "7" at bounding box center [387, 130] width 7 height 7
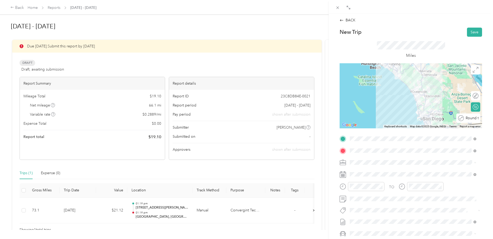
click at [473, 119] on div "Round trip" at bounding box center [471, 117] width 15 height 5
click at [472, 119] on div at bounding box center [473, 117] width 11 height 5
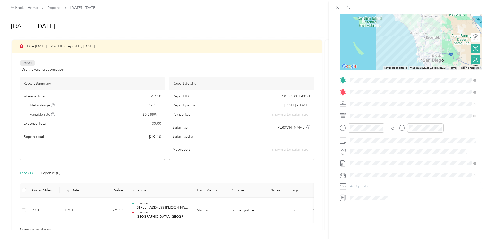
scroll to position [63, 0]
click at [369, 181] on span "Tesla Model 3" at bounding box center [363, 180] width 23 height 4
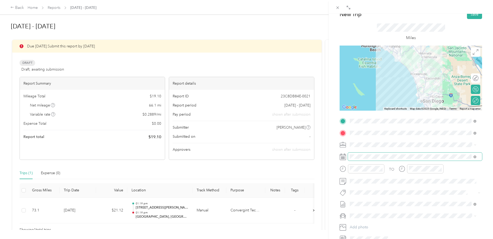
scroll to position [0, 0]
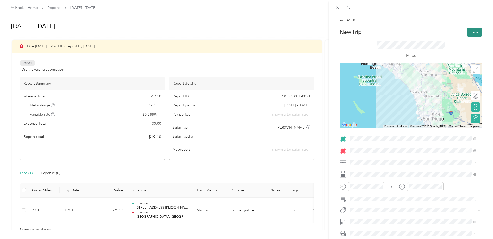
click at [470, 30] on button "Save" at bounding box center [474, 32] width 15 height 9
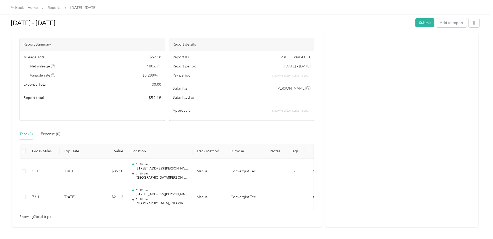
scroll to position [62, 0]
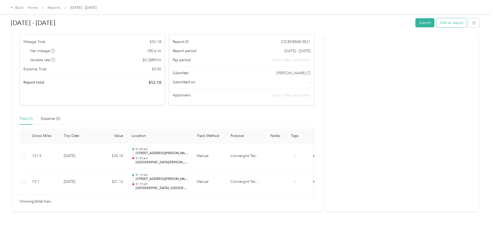
click at [449, 25] on button "Add to report" at bounding box center [451, 22] width 30 height 9
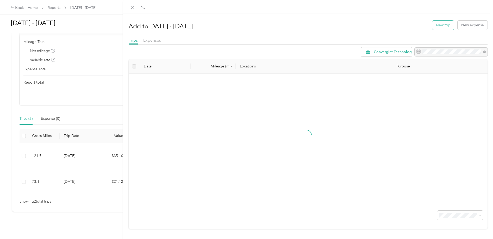
click at [445, 26] on button "New trip" at bounding box center [444, 25] width 22 height 9
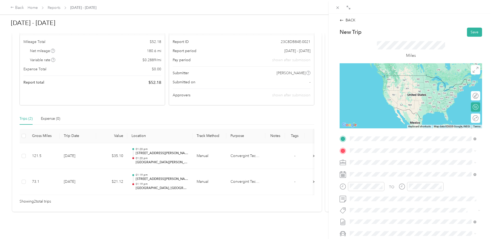
click at [387, 160] on span "[STREET_ADDRESS][PERSON_NAME][US_STATE]" at bounding box center [400, 157] width 81 height 5
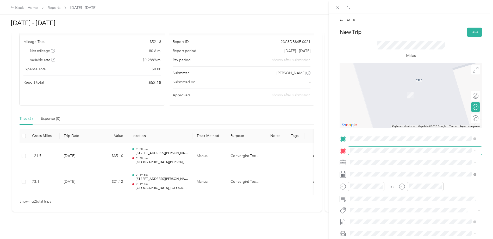
click at [390, 155] on span at bounding box center [415, 151] width 134 height 8
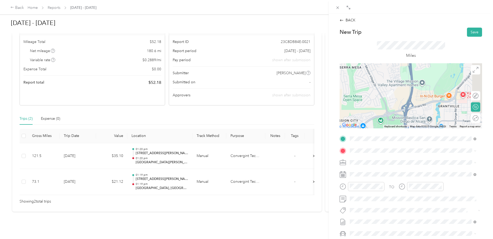
drag, startPoint x: 452, startPoint y: 82, endPoint x: 391, endPoint y: 90, distance: 61.3
click at [391, 90] on div at bounding box center [411, 95] width 143 height 65
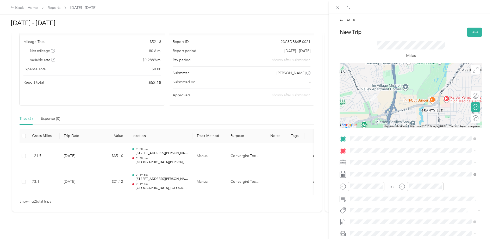
drag, startPoint x: 429, startPoint y: 85, endPoint x: 418, endPoint y: 89, distance: 12.0
click at [418, 89] on div at bounding box center [411, 95] width 143 height 65
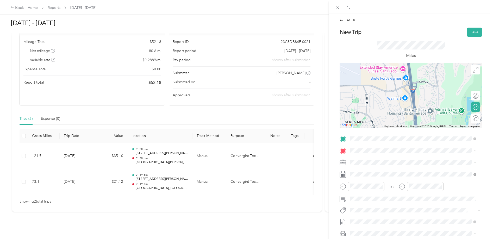
drag, startPoint x: 379, startPoint y: 78, endPoint x: 394, endPoint y: 130, distance: 54.6
click at [394, 130] on div "New Trip Save This trip cannot be edited because it is either under review, app…" at bounding box center [411, 144] width 143 height 233
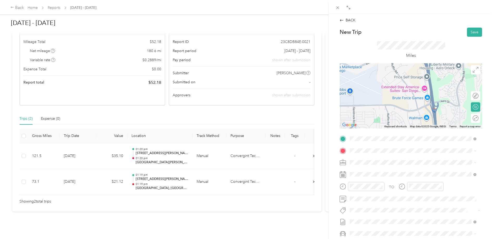
drag, startPoint x: 387, startPoint y: 92, endPoint x: 421, endPoint y: 110, distance: 38.1
click at [421, 110] on div at bounding box center [411, 95] width 143 height 65
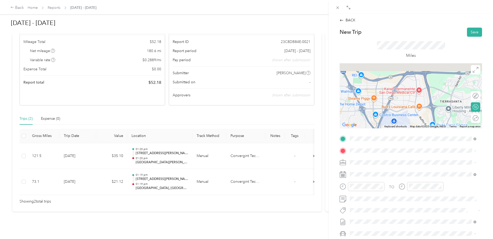
drag, startPoint x: 412, startPoint y: 101, endPoint x: 413, endPoint y: 130, distance: 28.4
click at [413, 131] on div "New Trip Save This trip cannot be edited because it is either under review, app…" at bounding box center [411, 144] width 143 height 233
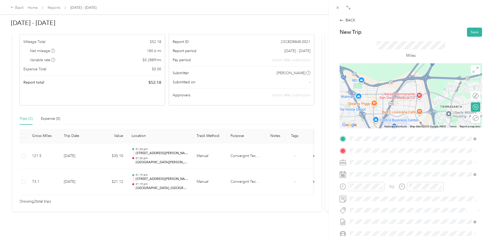
drag, startPoint x: 401, startPoint y: 107, endPoint x: 411, endPoint y: 100, distance: 12.4
click at [411, 100] on div at bounding box center [411, 95] width 143 height 65
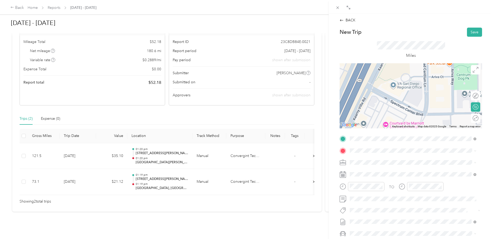
drag, startPoint x: 378, startPoint y: 95, endPoint x: 428, endPoint y: 121, distance: 56.2
click at [428, 121] on div at bounding box center [411, 95] width 143 height 65
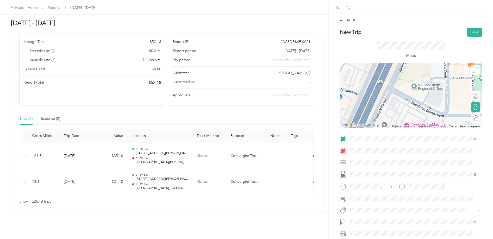
drag, startPoint x: 400, startPoint y: 109, endPoint x: 421, endPoint y: 111, distance: 20.6
click at [421, 111] on div at bounding box center [411, 95] width 143 height 65
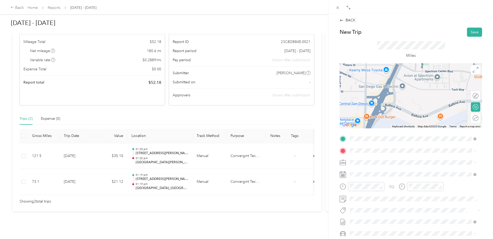
drag, startPoint x: 417, startPoint y: 108, endPoint x: 406, endPoint y: 67, distance: 41.8
click at [406, 67] on div at bounding box center [411, 95] width 143 height 65
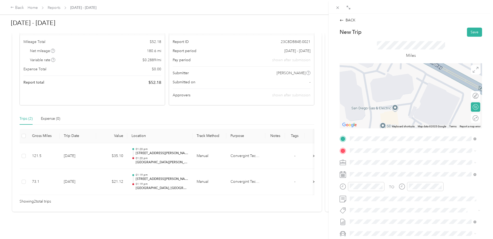
click at [393, 109] on div at bounding box center [411, 95] width 143 height 65
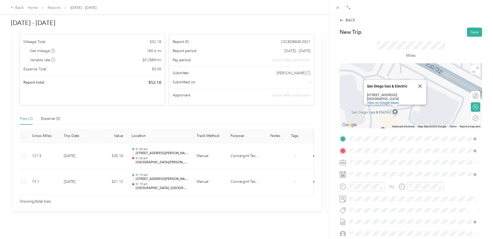
click at [412, 171] on span "[STREET_ADDRESS][US_STATE]" at bounding box center [386, 169] width 52 height 5
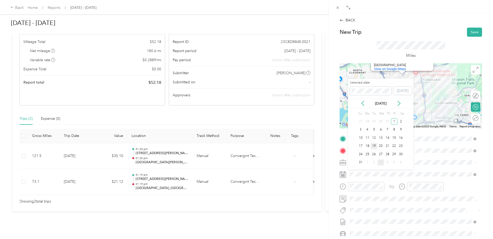
click at [374, 146] on div "19" at bounding box center [374, 146] width 7 height 7
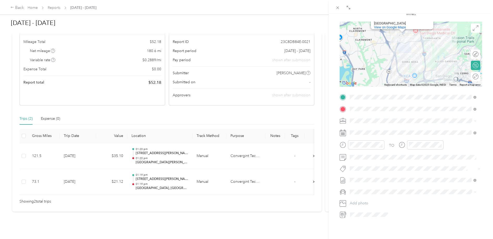
scroll to position [63, 0]
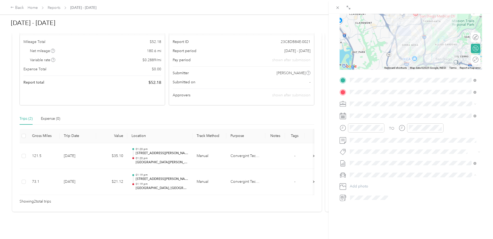
click at [378, 178] on div "Tesla Model 3" at bounding box center [413, 180] width 123 height 5
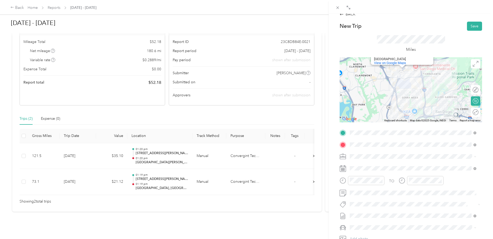
scroll to position [0, 0]
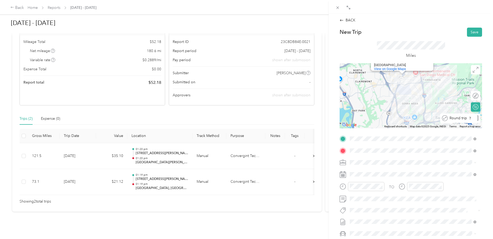
click at [477, 118] on div at bounding box center [478, 117] width 2 height 5
click at [467, 35] on button "Save" at bounding box center [474, 32] width 15 height 9
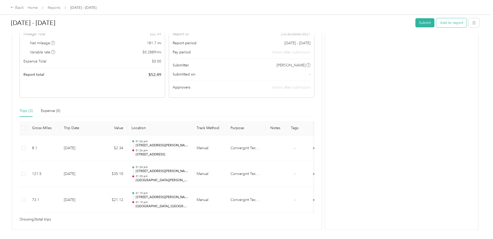
click at [450, 23] on button "Add to report" at bounding box center [451, 22] width 30 height 9
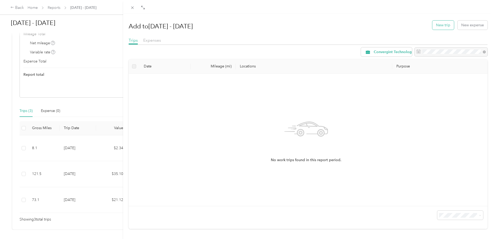
click at [441, 21] on button "New trip" at bounding box center [444, 25] width 22 height 9
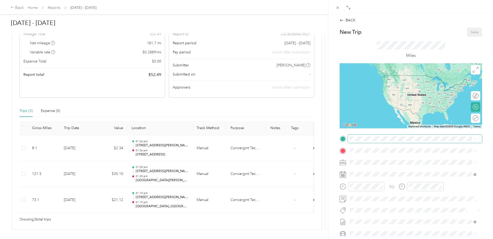
click at [378, 136] on span at bounding box center [415, 139] width 134 height 8
click at [380, 160] on span "[STREET_ADDRESS][US_STATE]" at bounding box center [386, 157] width 52 height 5
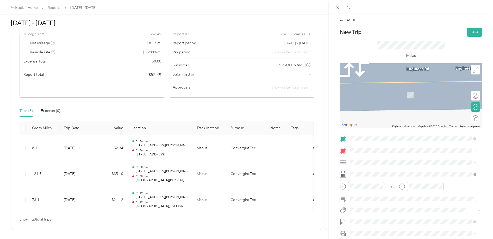
click at [383, 170] on span "[STREET_ADDRESS][US_STATE]" at bounding box center [386, 169] width 52 height 5
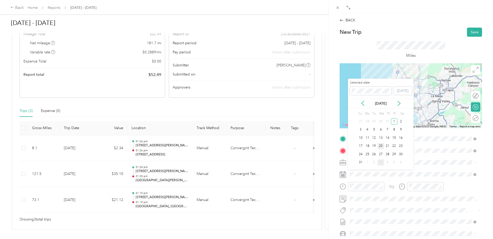
click at [379, 146] on div "20" at bounding box center [381, 146] width 7 height 7
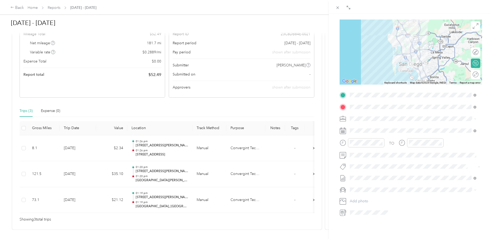
scroll to position [44, 0]
click at [380, 196] on li "Tesla Model 3" at bounding box center [413, 198] width 130 height 9
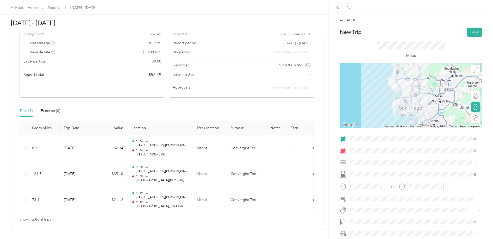
click at [479, 117] on div "Round trip" at bounding box center [479, 117] width 0 height 5
click at [471, 118] on div at bounding box center [473, 117] width 11 height 5
click at [470, 34] on button "Save" at bounding box center [474, 32] width 15 height 9
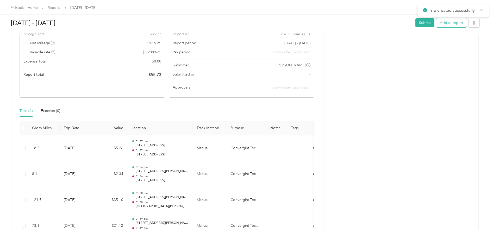
click at [449, 24] on button "Add to report" at bounding box center [451, 22] width 30 height 9
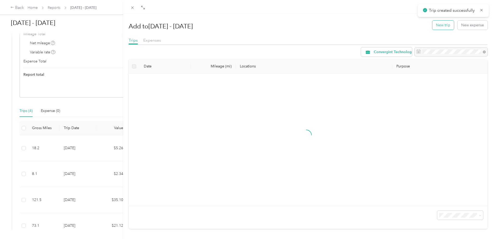
click at [433, 24] on button "New trip" at bounding box center [444, 25] width 22 height 9
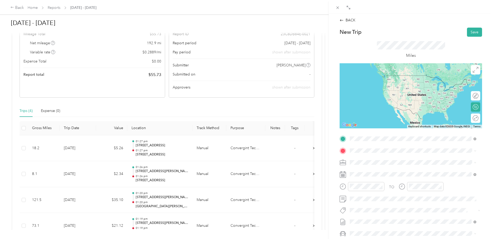
click at [389, 160] on span "[STREET_ADDRESS][PERSON_NAME][US_STATE]" at bounding box center [400, 157] width 81 height 5
click at [412, 159] on span "[STREET_ADDRESS][US_STATE]" at bounding box center [386, 157] width 52 height 5
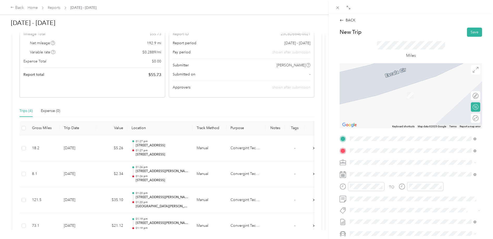
click at [436, 170] on div "[STREET_ADDRESS][US_STATE]" at bounding box center [413, 169] width 123 height 7
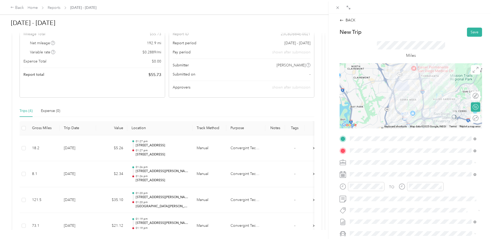
click at [473, 119] on div "Round trip" at bounding box center [475, 118] width 9 height 9
click at [468, 119] on div at bounding box center [470, 118] width 5 height 5
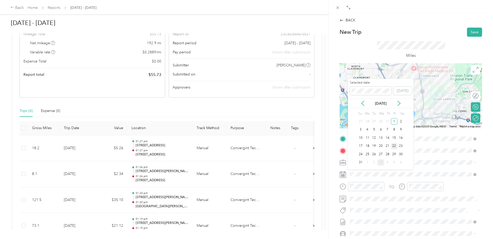
click at [397, 147] on div "22" at bounding box center [394, 146] width 7 height 7
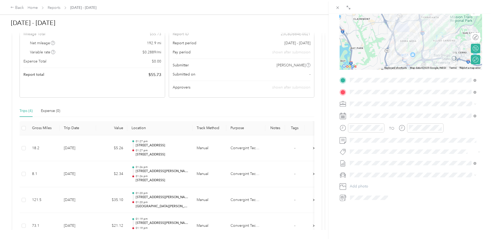
scroll to position [63, 0]
click at [366, 178] on span "Tesla Model 3" at bounding box center [363, 180] width 23 height 4
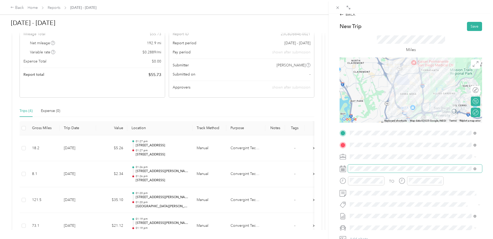
scroll to position [0, 0]
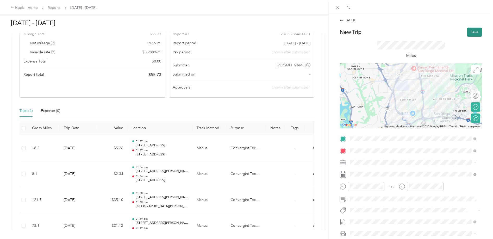
click at [473, 30] on button "Save" at bounding box center [474, 32] width 15 height 9
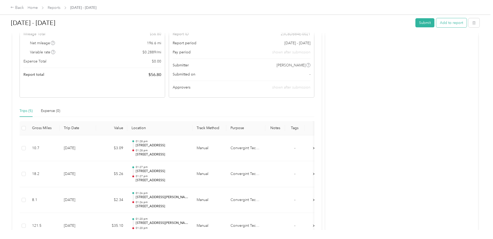
click at [455, 23] on button "Add to report" at bounding box center [451, 22] width 30 height 9
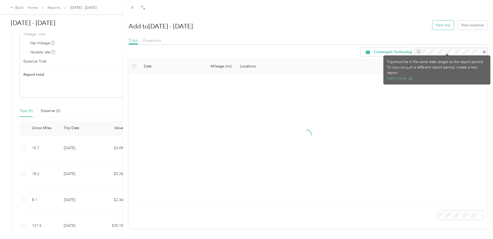
click at [443, 26] on button "New trip" at bounding box center [444, 25] width 22 height 9
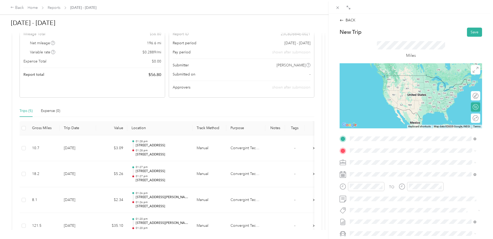
click at [398, 159] on span "[STREET_ADDRESS][US_STATE]" at bounding box center [386, 157] width 52 height 5
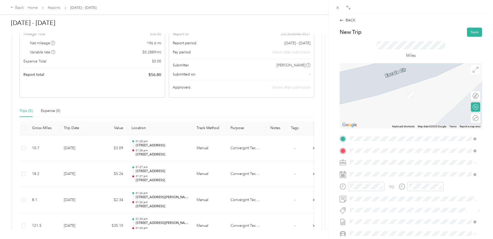
click at [400, 171] on span "[STREET_ADDRESS][US_STATE]" at bounding box center [386, 169] width 52 height 5
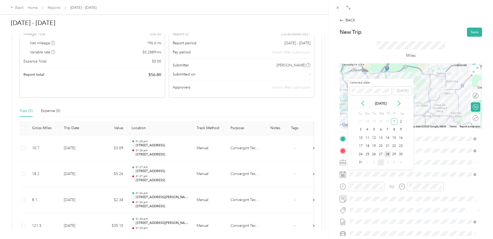
click at [389, 155] on div "28" at bounding box center [387, 154] width 7 height 7
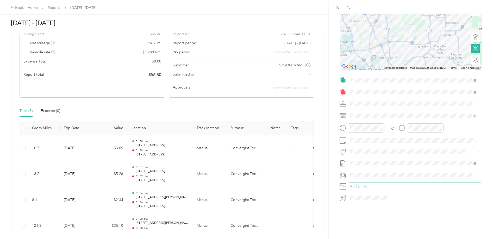
scroll to position [63, 0]
click at [373, 179] on span "Tesla Model 3" at bounding box center [363, 180] width 23 height 4
click at [479, 57] on div "Round trip" at bounding box center [479, 59] width 0 height 5
click at [471, 57] on div at bounding box center [473, 59] width 11 height 5
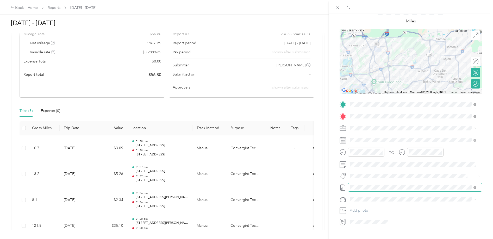
scroll to position [0, 0]
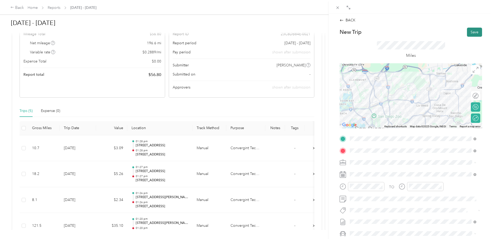
click at [476, 32] on button "Save" at bounding box center [474, 32] width 15 height 9
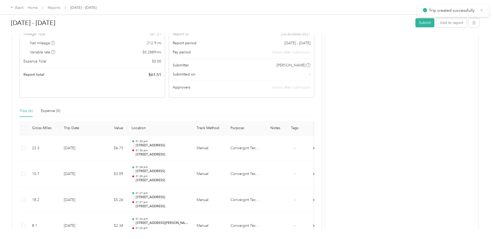
click at [481, 11] on icon at bounding box center [482, 10] width 4 height 5
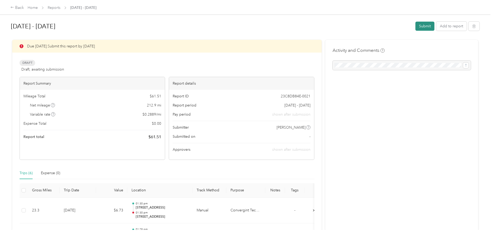
click at [427, 25] on button "Submit" at bounding box center [425, 26] width 19 height 9
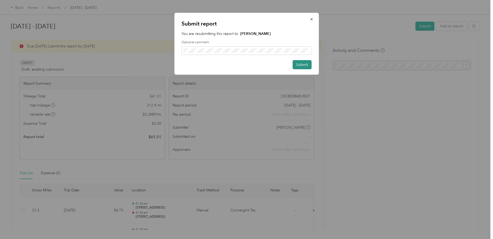
click at [305, 65] on button "Submit" at bounding box center [302, 64] width 19 height 9
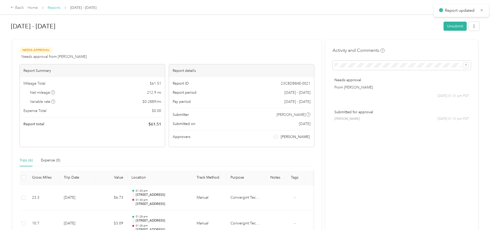
click at [50, 7] on link "Reports" at bounding box center [54, 7] width 13 height 4
